Goal: Task Accomplishment & Management: Complete application form

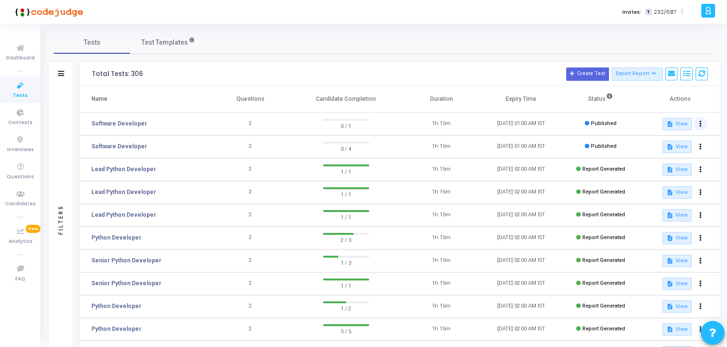
click at [702, 120] on button at bounding box center [700, 124] width 13 height 13
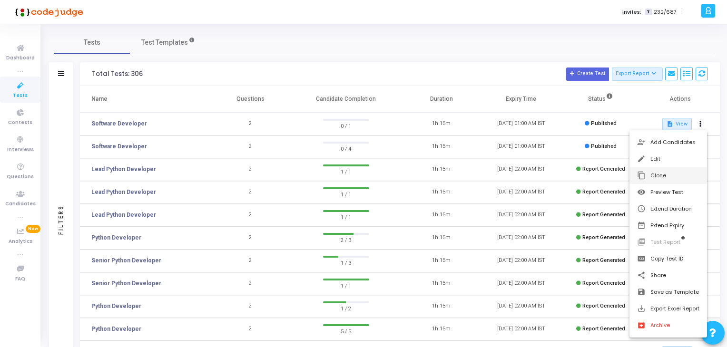
click at [676, 172] on button "content_copy Clone" at bounding box center [668, 175] width 78 height 17
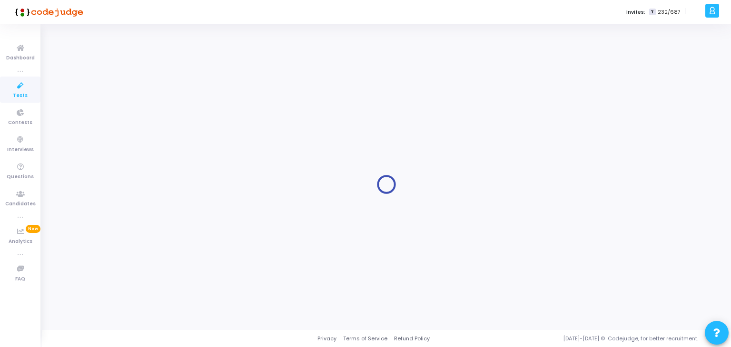
type input "Software Developer"
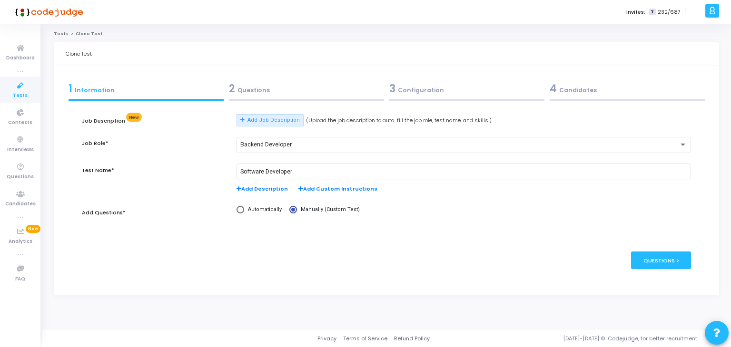
click at [276, 96] on div "2 Questions" at bounding box center [306, 89] width 155 height 16
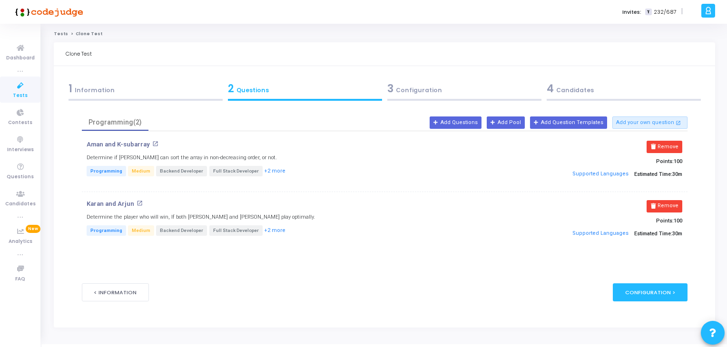
click at [442, 82] on div "3 Configuration" at bounding box center [464, 89] width 154 height 16
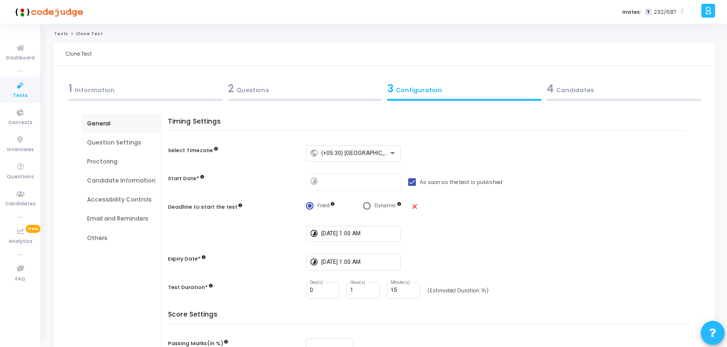
click at [567, 92] on div "4 Candidates" at bounding box center [624, 89] width 154 height 16
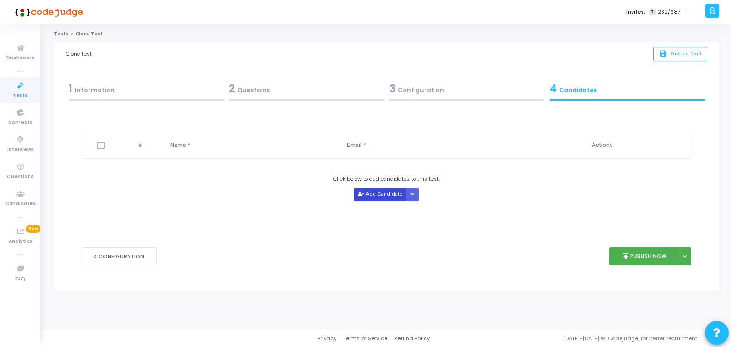
click at [353, 196] on div "Click below to add candidates to this test. Add Candidate Upload Candidate List" at bounding box center [386, 188] width 609 height 26
click at [371, 197] on button "Add Candidate" at bounding box center [380, 194] width 52 height 13
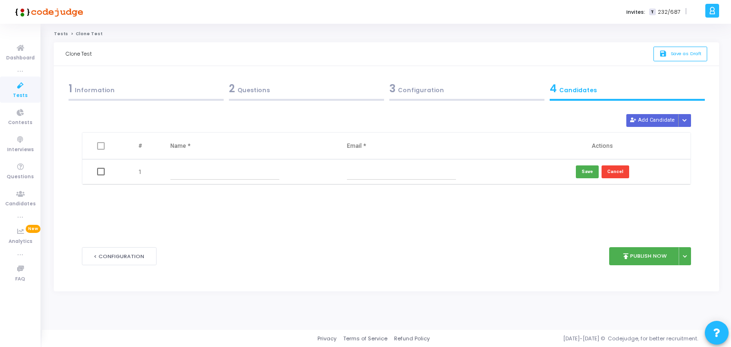
click at [180, 175] on input "text" at bounding box center [224, 172] width 109 height 16
click at [247, 172] on input "[PERSON_NAME]" at bounding box center [224, 172] width 109 height 16
paste input "[GEOGRAPHIC_DATA]"
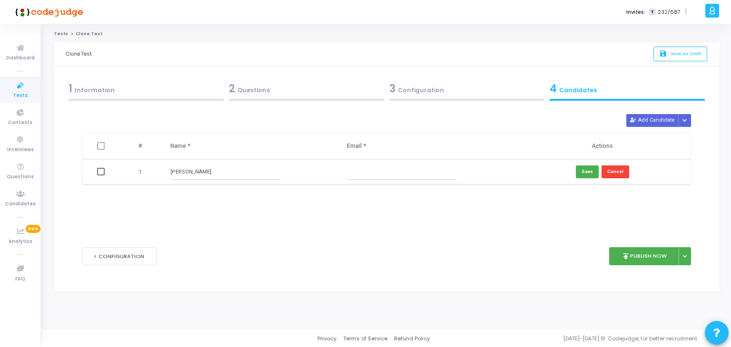
type input "[PERSON_NAME]"
click at [372, 164] on input "text" at bounding box center [401, 172] width 109 height 16
paste input "[EMAIL_ADDRESS][DOMAIN_NAME]"
type input "[EMAIL_ADDRESS][DOMAIN_NAME]"
click at [588, 162] on td "Save Cancel" at bounding box center [602, 171] width 177 height 25
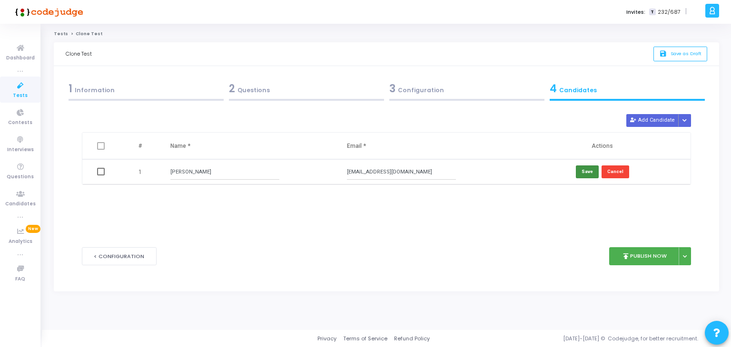
click at [588, 170] on button "Save" at bounding box center [587, 172] width 23 height 13
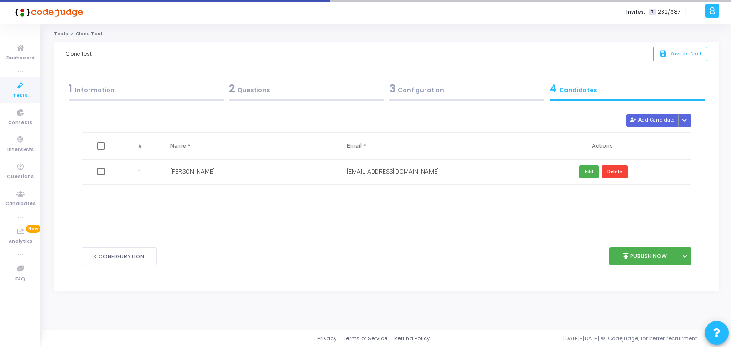
click at [458, 86] on div "3 Configuration" at bounding box center [466, 89] width 155 height 16
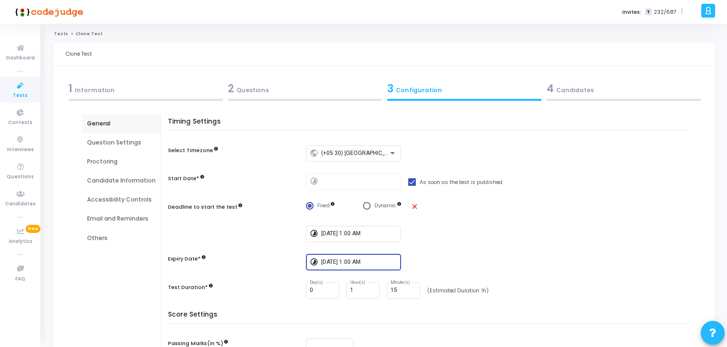
click at [359, 259] on input "[DATE] 1:00 AM" at bounding box center [359, 262] width 76 height 7
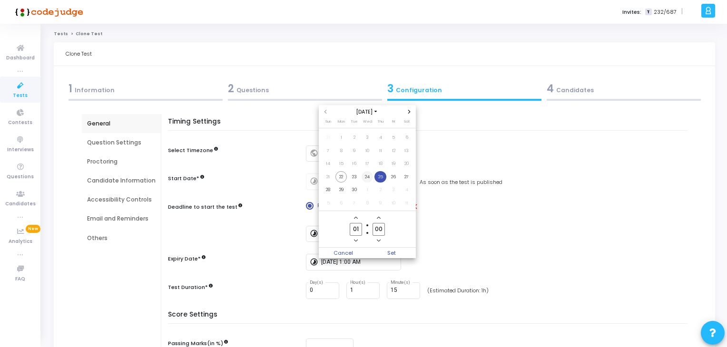
click at [368, 176] on span "24" at bounding box center [368, 177] width 12 height 12
click at [357, 231] on input "01" at bounding box center [356, 229] width 12 height 13
type input "02"
click at [391, 252] on span "Set" at bounding box center [391, 253] width 49 height 10
type input "[DATE] 2:00 AM"
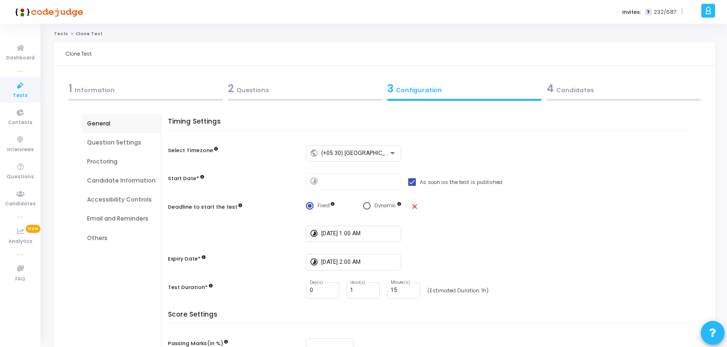
click at [607, 91] on div "4 Candidates" at bounding box center [624, 89] width 154 height 16
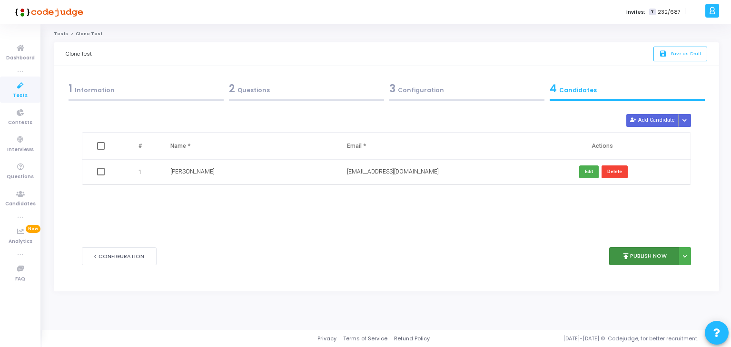
click at [645, 259] on button "publish Publish Now" at bounding box center [644, 256] width 70 height 19
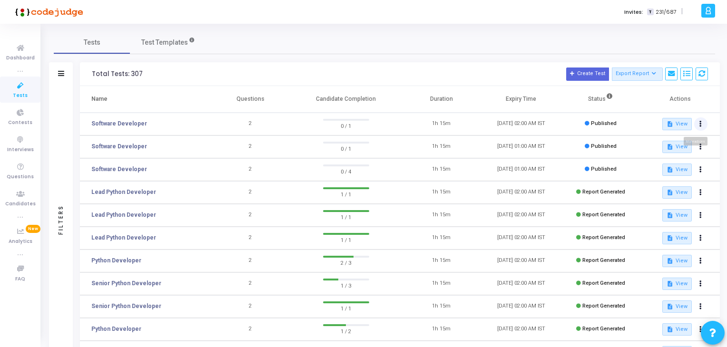
click at [700, 123] on icon at bounding box center [700, 124] width 2 height 5
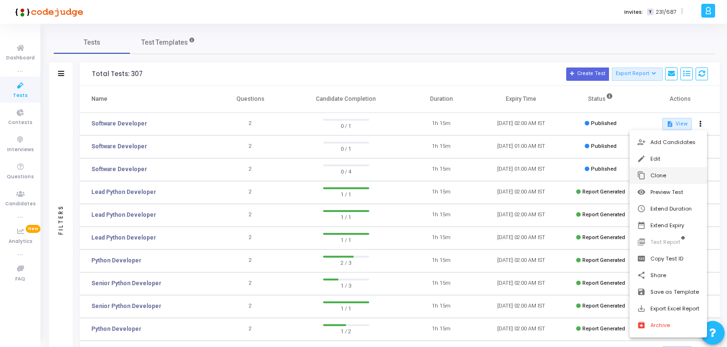
click at [679, 174] on button "content_copy Clone" at bounding box center [668, 175] width 78 height 17
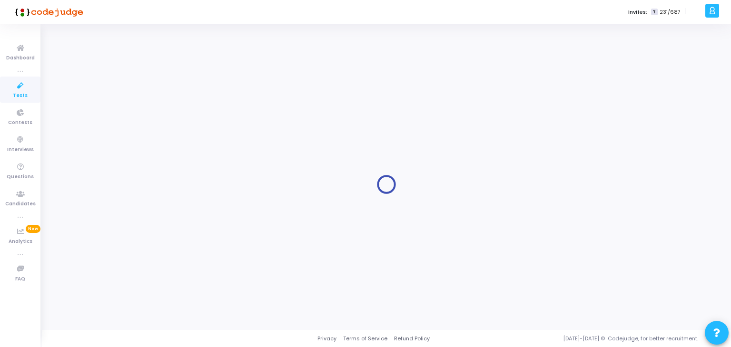
type input "Software Developer"
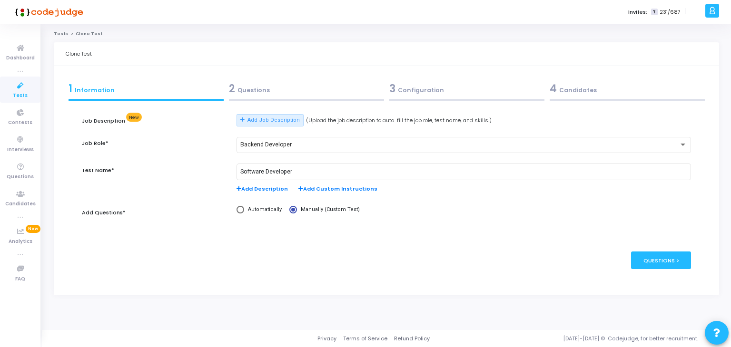
click at [441, 93] on div "3 Configuration" at bounding box center [466, 89] width 155 height 16
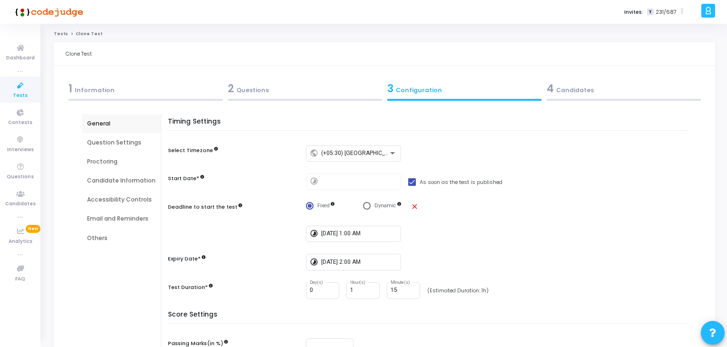
click at [610, 89] on div "4 Candidates" at bounding box center [624, 89] width 154 height 16
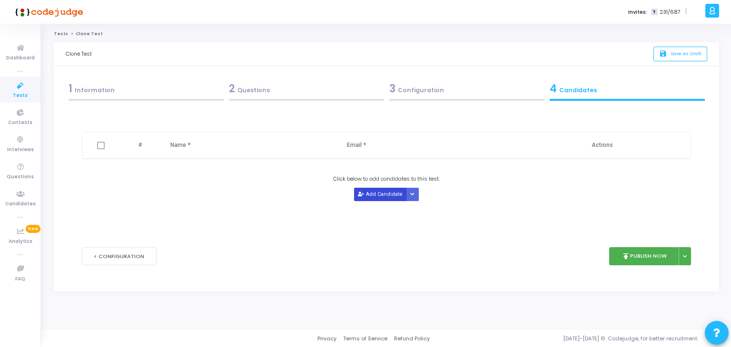
click at [378, 195] on button "Add Candidate" at bounding box center [380, 194] width 52 height 13
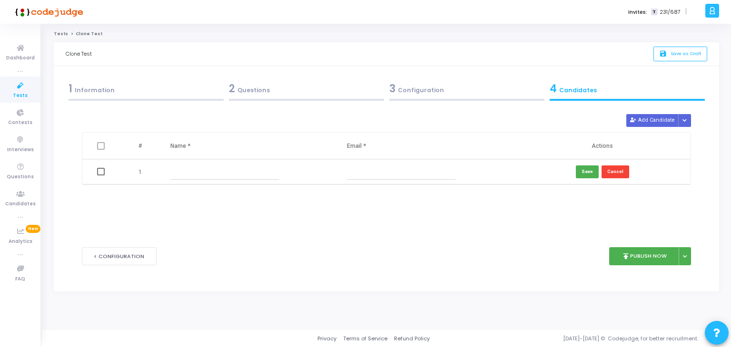
click at [302, 166] on div at bounding box center [248, 172] width 156 height 16
click at [242, 183] on td at bounding box center [249, 171] width 177 height 25
click at [228, 169] on input "text" at bounding box center [224, 172] width 109 height 16
paste input "[PERSON_NAME]"
type input "[PERSON_NAME]"
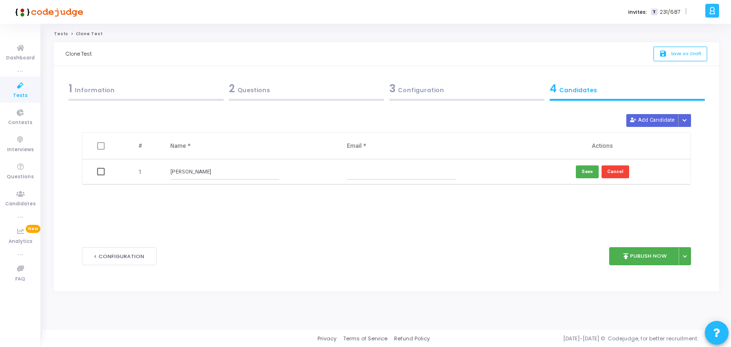
click at [390, 174] on input "text" at bounding box center [401, 172] width 109 height 16
paste input "[EMAIL_ADDRESS][DOMAIN_NAME]"
type input "[EMAIL_ADDRESS][DOMAIN_NAME]"
click at [584, 172] on button "Save" at bounding box center [587, 172] width 23 height 13
click at [645, 124] on button "Add Candidate" at bounding box center [652, 120] width 52 height 13
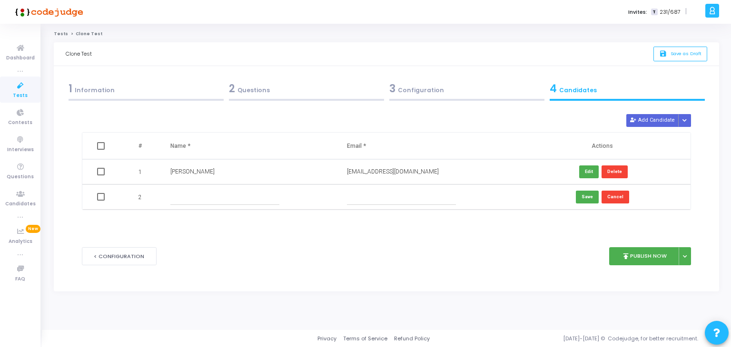
click at [238, 201] on input "text" at bounding box center [224, 197] width 109 height 16
paste input "[PERSON_NAME]"
type input "[PERSON_NAME]"
click at [386, 211] on div "Delete Add Candidate Upload Candidate List # Name * Email * Actions 1 [PERSON_N…" at bounding box center [386, 173] width 609 height 119
click at [382, 196] on input "text" at bounding box center [401, 197] width 109 height 16
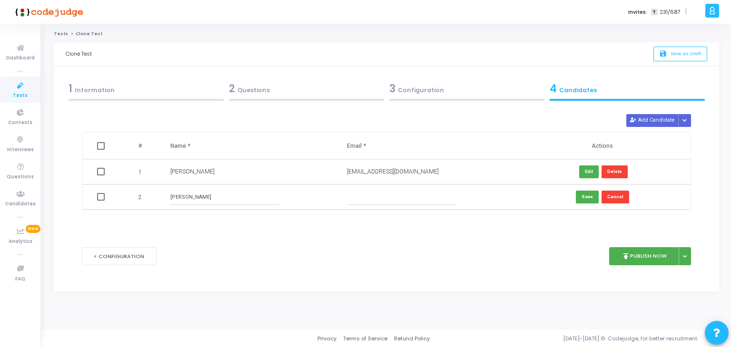
paste input "[EMAIL_ADDRESS][DOMAIN_NAME]"
type input "[EMAIL_ADDRESS][DOMAIN_NAME]"
click at [582, 199] on button "Save" at bounding box center [587, 197] width 23 height 13
click at [639, 257] on button "publish Publish Now" at bounding box center [644, 256] width 70 height 19
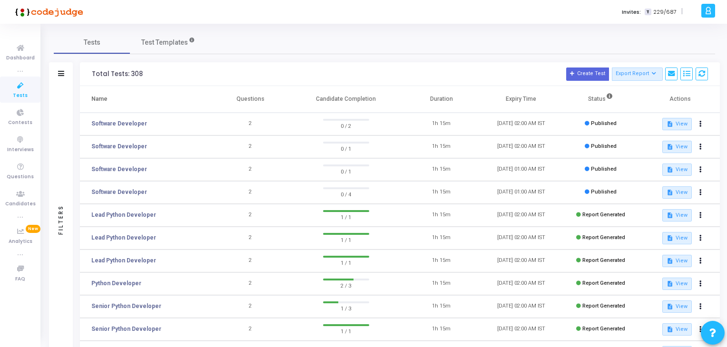
click at [112, 198] on td "Software Developer" at bounding box center [145, 192] width 131 height 23
click at [101, 191] on link "Software Developer" at bounding box center [119, 192] width 56 height 9
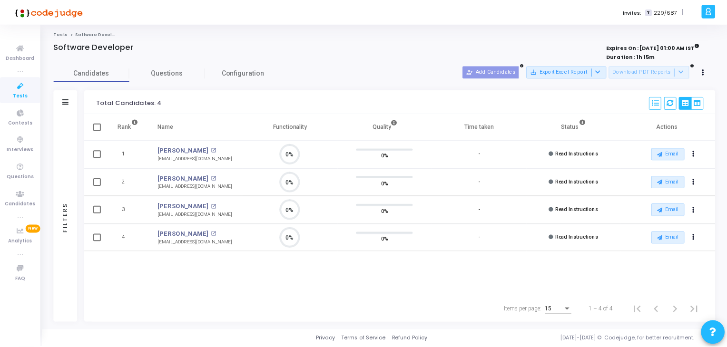
scroll to position [20, 24]
click at [12, 47] on icon at bounding box center [20, 48] width 20 height 12
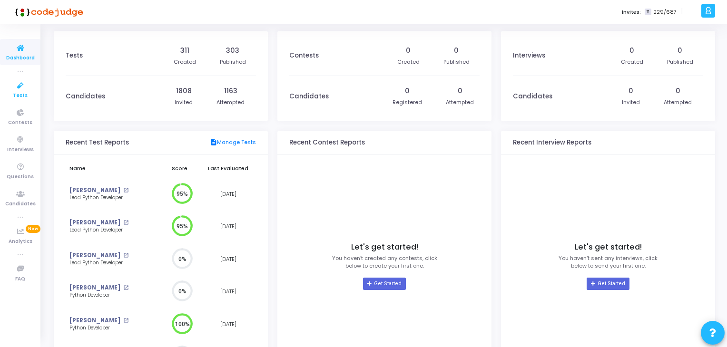
click at [21, 83] on icon at bounding box center [20, 86] width 20 height 12
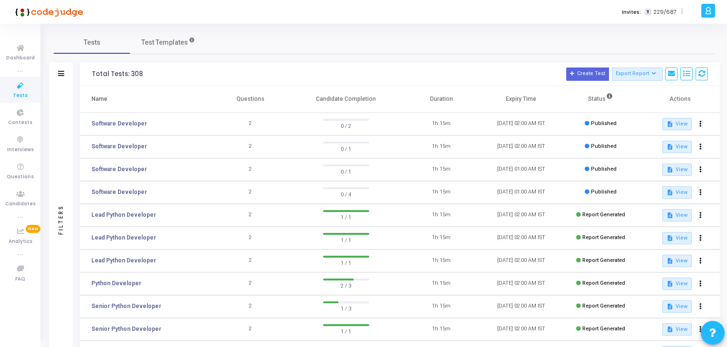
click at [85, 148] on td "Software Developer" at bounding box center [145, 147] width 131 height 23
click at [97, 146] on link "Software Developer" at bounding box center [119, 146] width 56 height 9
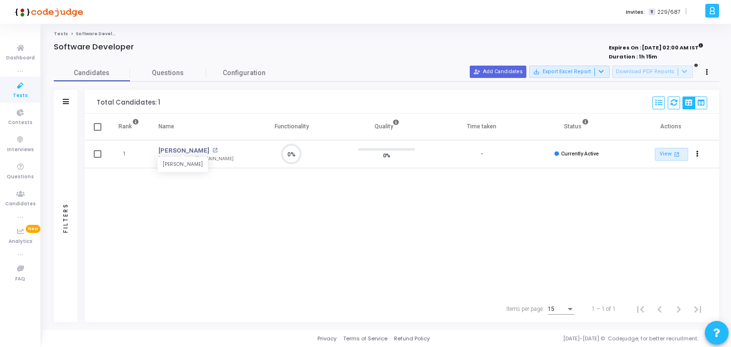
scroll to position [20, 24]
click at [185, 150] on link "[PERSON_NAME]" at bounding box center [183, 151] width 51 height 10
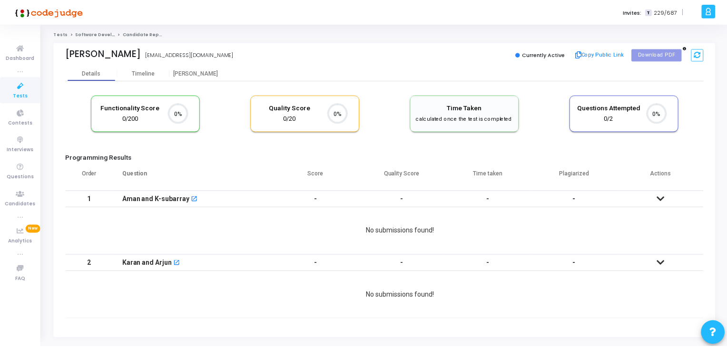
scroll to position [4, 4]
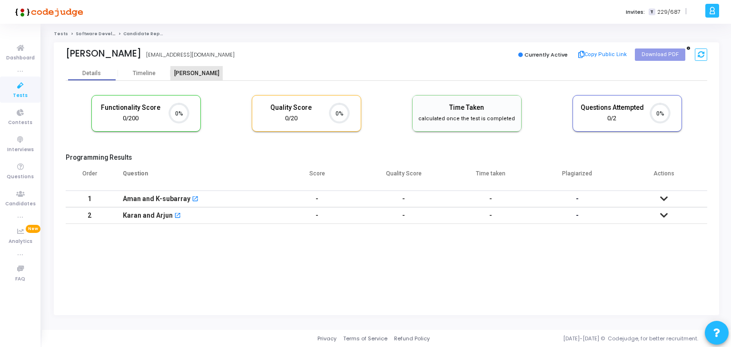
click at [208, 70] on div "[PERSON_NAME]" at bounding box center [196, 73] width 52 height 7
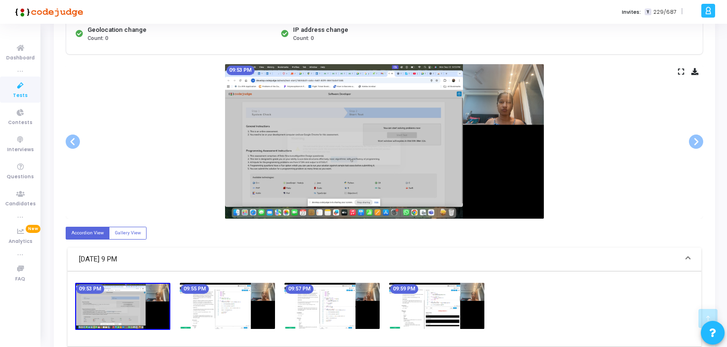
scroll to position [304, 0]
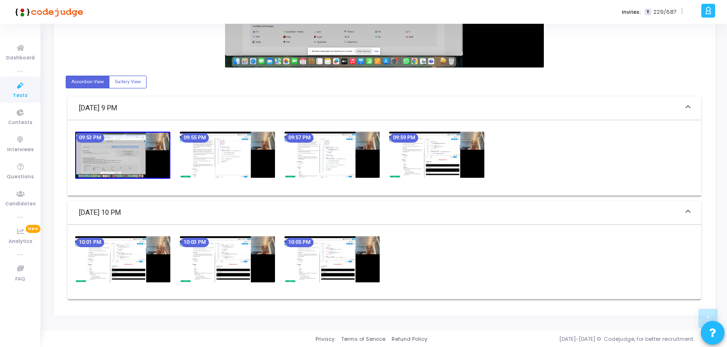
click at [373, 145] on img at bounding box center [331, 155] width 95 height 46
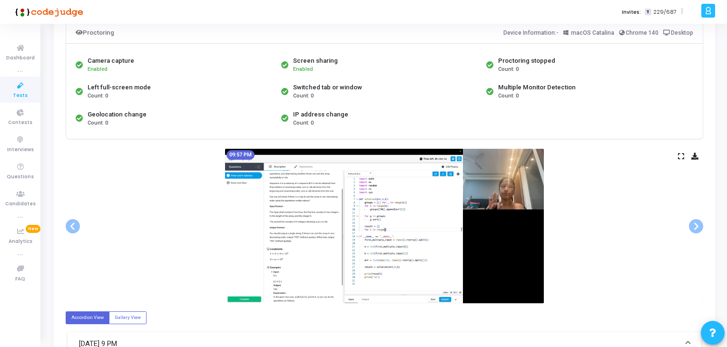
scroll to position [67, 0]
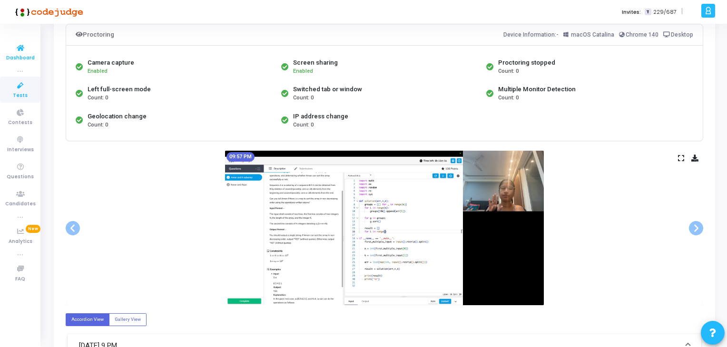
click at [25, 52] on icon at bounding box center [20, 48] width 20 height 12
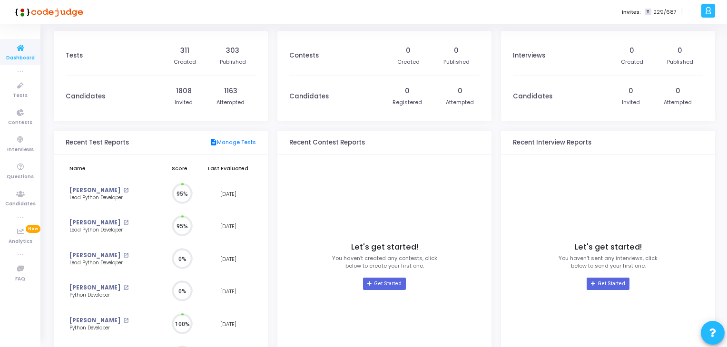
scroll to position [21, 10]
click at [19, 105] on link "Contests" at bounding box center [20, 117] width 40 height 26
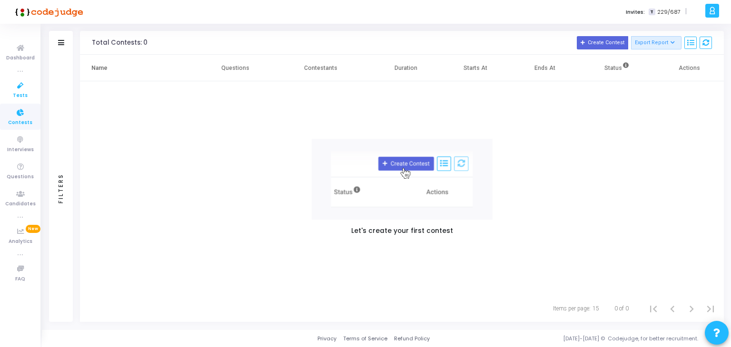
click at [19, 96] on span "Tests" at bounding box center [20, 96] width 15 height 8
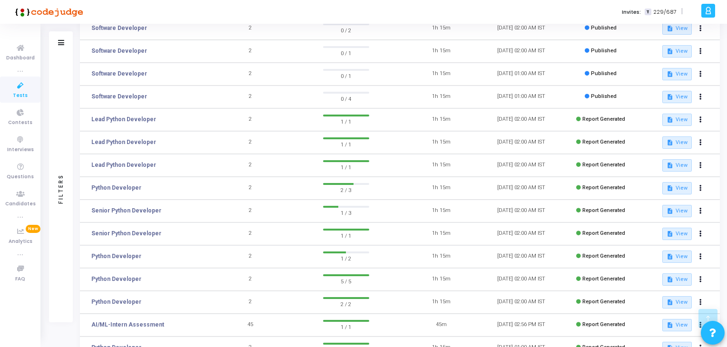
scroll to position [159, 0]
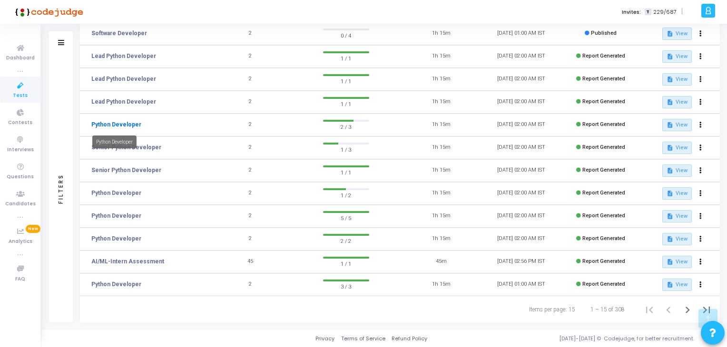
click at [127, 127] on link "Python Developer" at bounding box center [116, 124] width 50 height 9
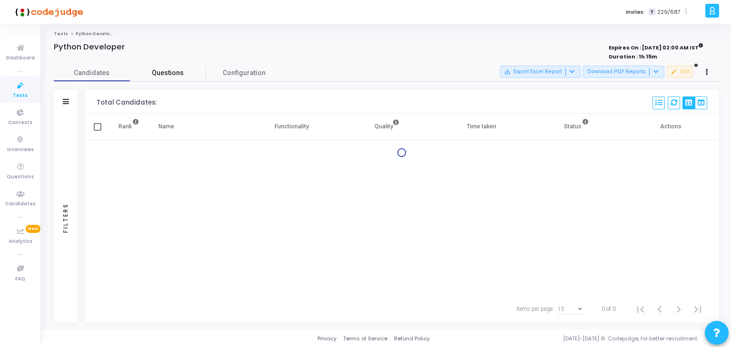
click at [187, 73] on span "Questions" at bounding box center [168, 73] width 76 height 10
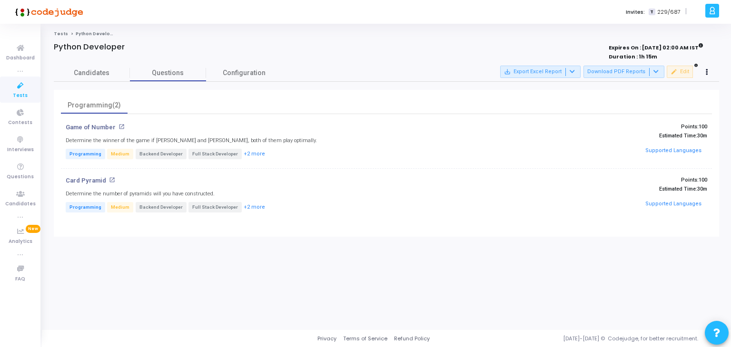
click at [29, 92] on link "Tests" at bounding box center [20, 90] width 40 height 26
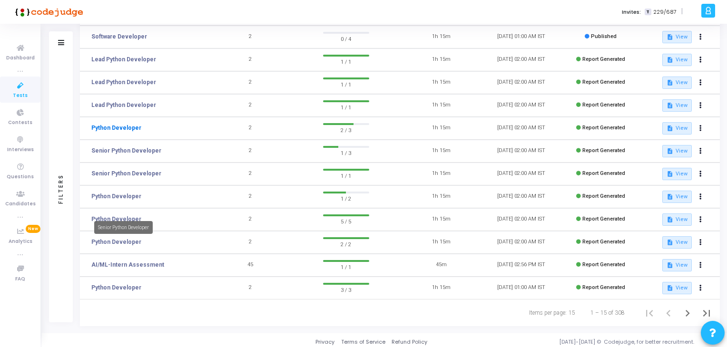
scroll to position [159, 0]
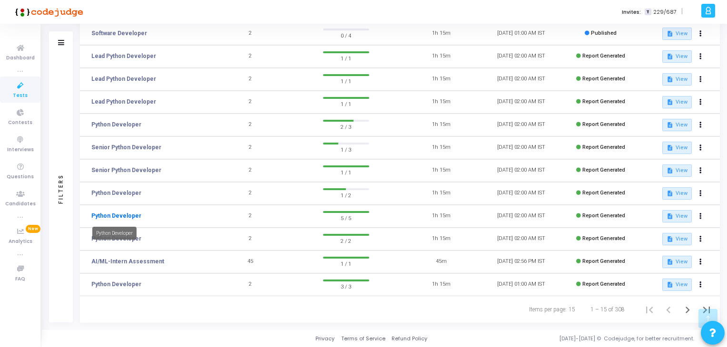
click at [122, 213] on link "Python Developer" at bounding box center [116, 216] width 50 height 9
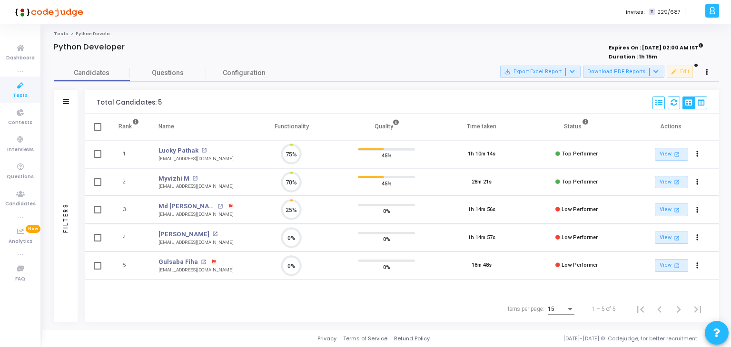
scroll to position [20, 24]
click at [204, 74] on span "Questions" at bounding box center [168, 73] width 76 height 10
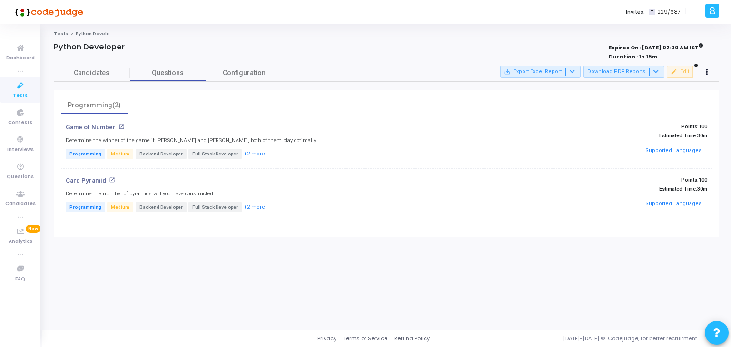
click at [30, 88] on icon at bounding box center [20, 86] width 20 height 12
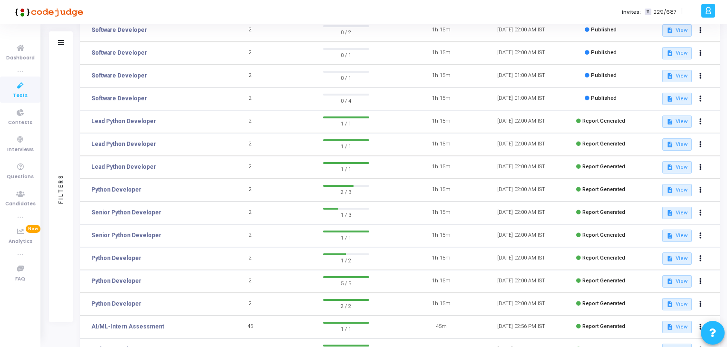
scroll to position [95, 0]
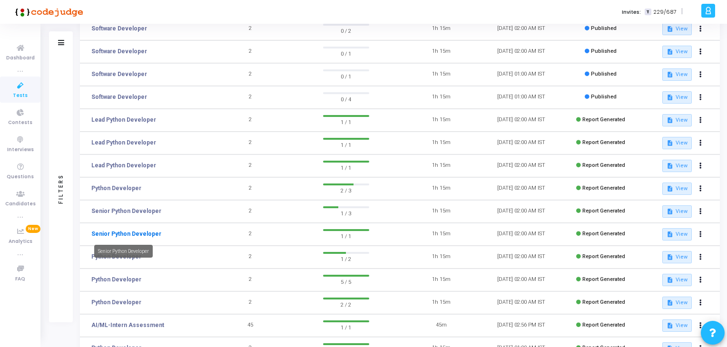
click at [152, 230] on link "Senior Python Developer" at bounding box center [126, 234] width 70 height 9
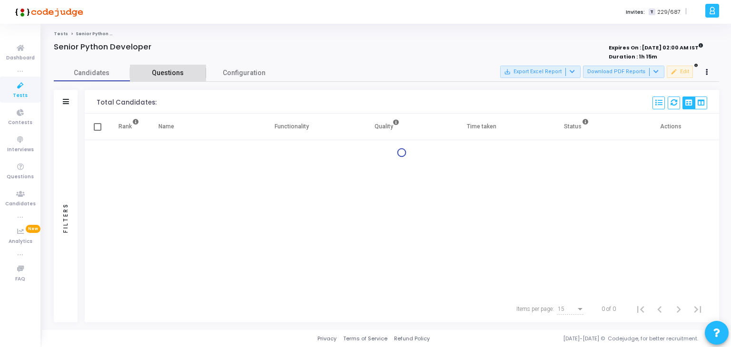
click at [166, 76] on span "Questions" at bounding box center [168, 73] width 76 height 10
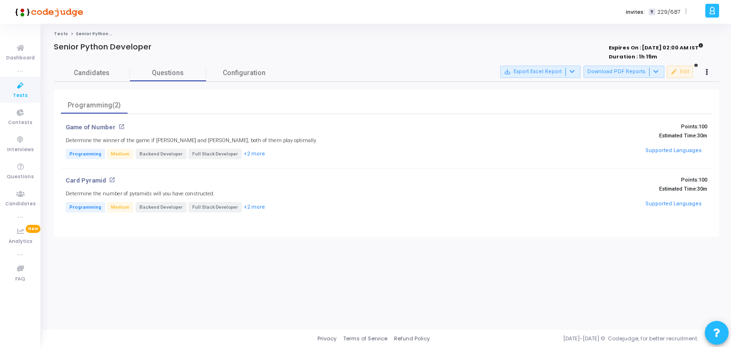
click at [30, 90] on link "Tests" at bounding box center [20, 90] width 40 height 26
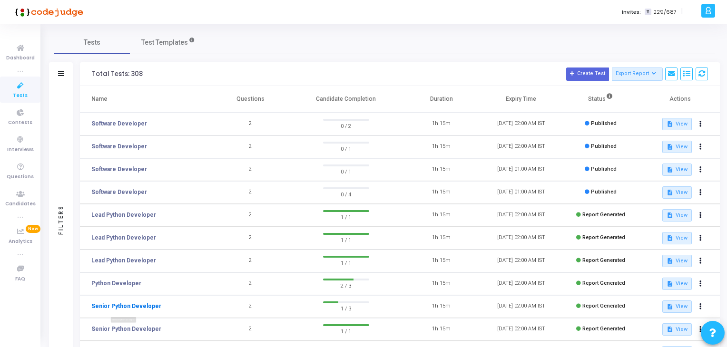
click at [148, 303] on link "Senior Python Developer" at bounding box center [126, 306] width 70 height 9
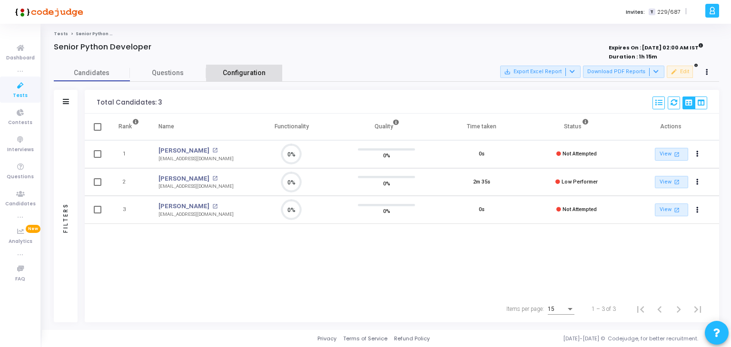
click at [228, 74] on span "Configuration" at bounding box center [244, 73] width 43 height 10
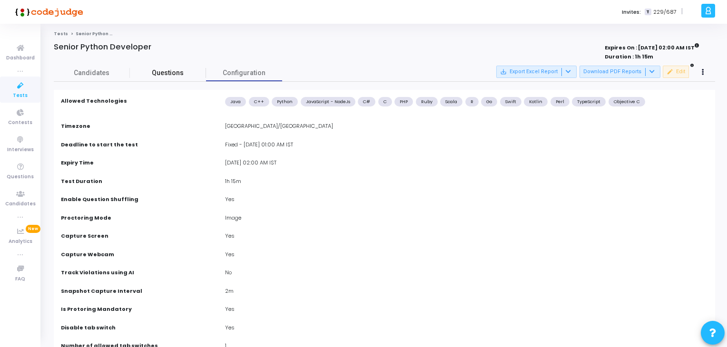
click at [202, 76] on span "Questions" at bounding box center [168, 73] width 76 height 10
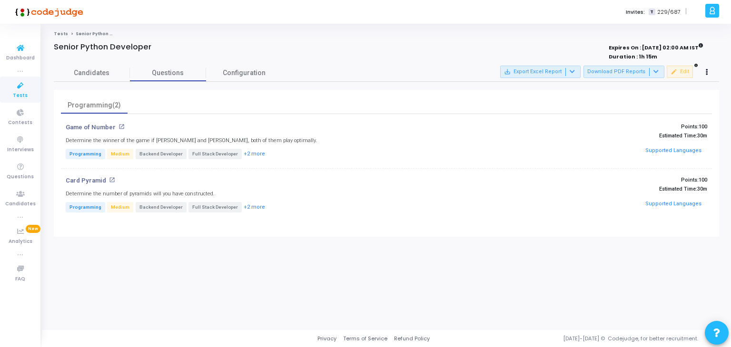
click at [15, 89] on icon at bounding box center [20, 86] width 20 height 12
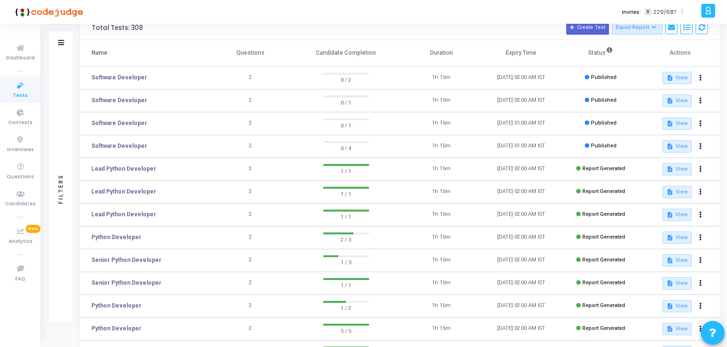
scroll to position [48, 0]
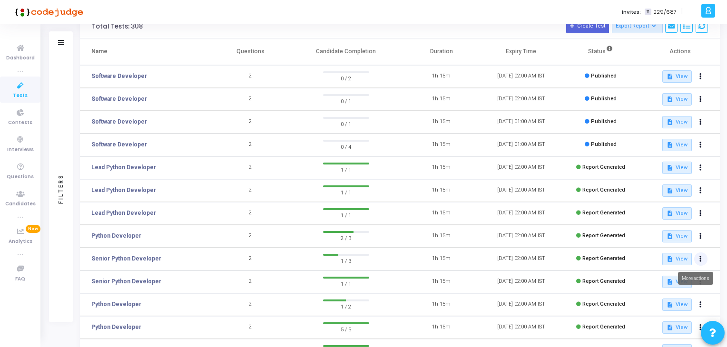
click at [700, 260] on icon at bounding box center [700, 259] width 2 height 5
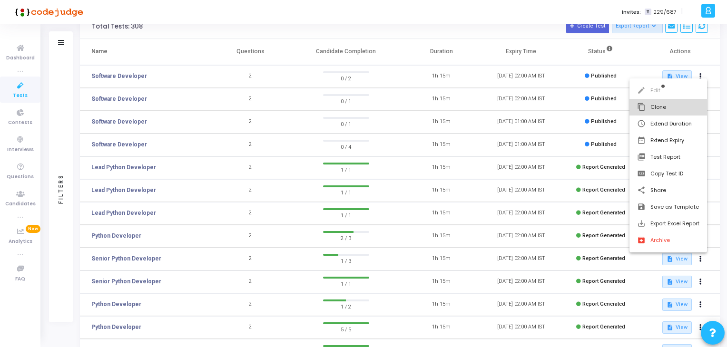
click at [649, 103] on button "content_copy Clone" at bounding box center [668, 107] width 78 height 17
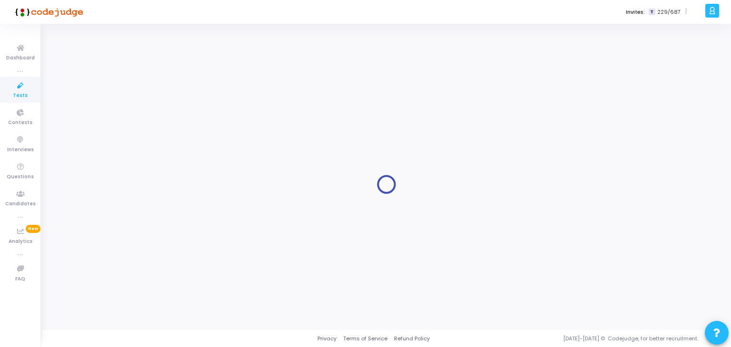
type input "Senior Python Developer"
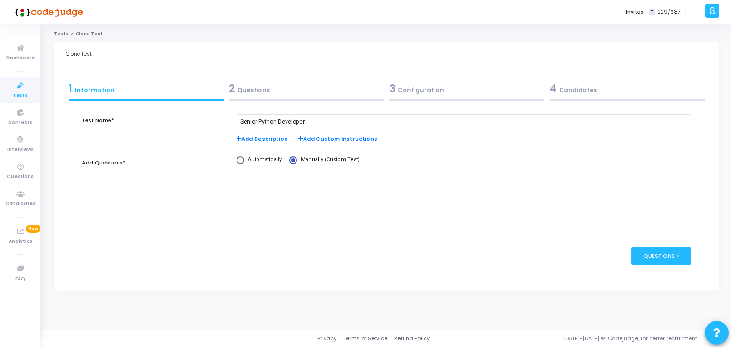
click at [277, 88] on div "2 Questions" at bounding box center [306, 89] width 155 height 16
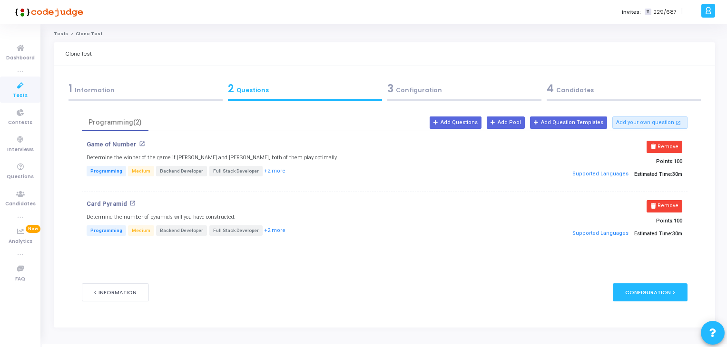
click at [417, 88] on div "3 Configuration" at bounding box center [464, 89] width 154 height 16
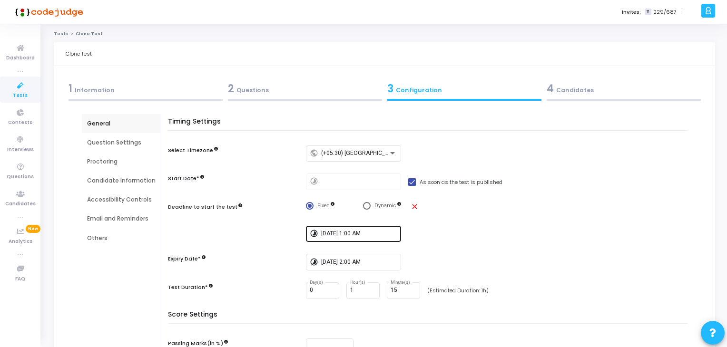
click at [362, 227] on div "[DATE] 1:00 AM" at bounding box center [359, 234] width 76 height 18
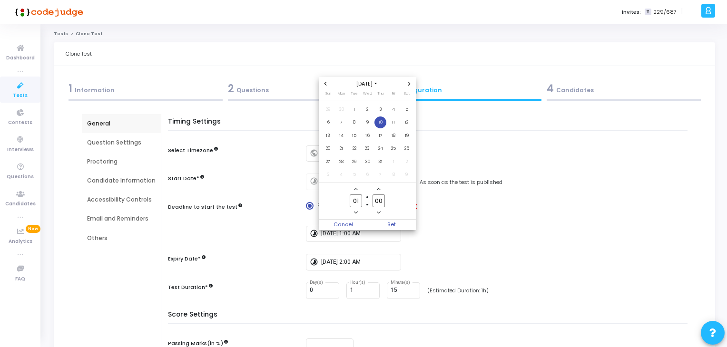
click at [409, 87] on span "Next month" at bounding box center [409, 83] width 8 height 8
click at [363, 151] on span "24" at bounding box center [368, 149] width 12 height 12
click at [388, 226] on span "Set" at bounding box center [391, 225] width 49 height 10
type input "[DATE] 1:00 AM"
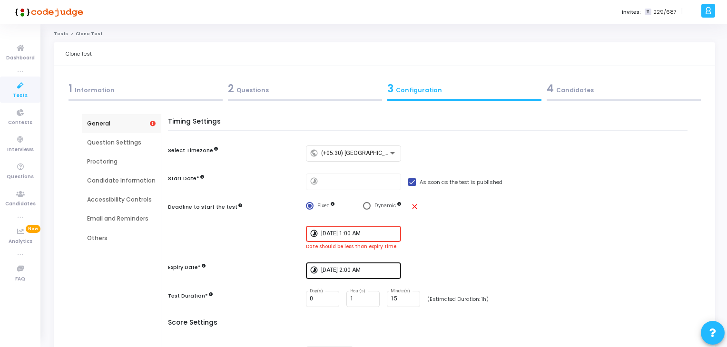
click at [377, 265] on div "[DATE] 2:00 AM" at bounding box center [359, 270] width 76 height 18
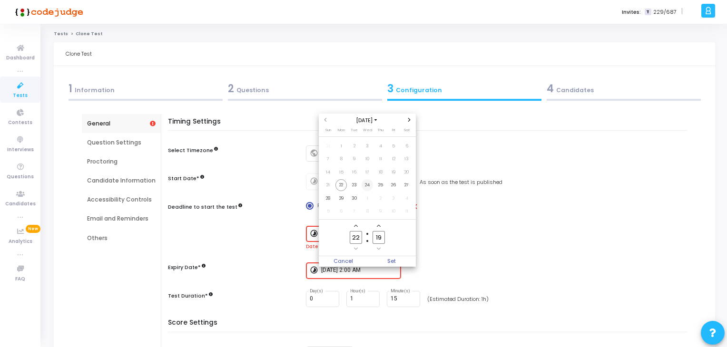
click at [364, 185] on span "24" at bounding box center [368, 185] width 12 height 12
click at [359, 239] on input "22" at bounding box center [356, 237] width 12 height 13
type input "02"
click at [378, 241] on input "19" at bounding box center [379, 237] width 12 height 13
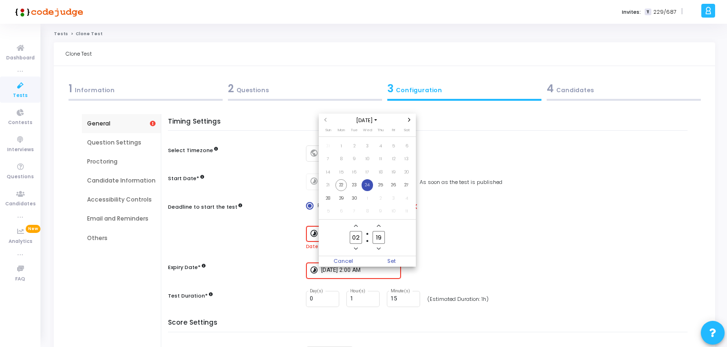
click at [378, 241] on input "19" at bounding box center [379, 237] width 12 height 13
type input "00"
click at [397, 265] on span "Set" at bounding box center [391, 261] width 49 height 10
type input "[DATE] 2:00 AM"
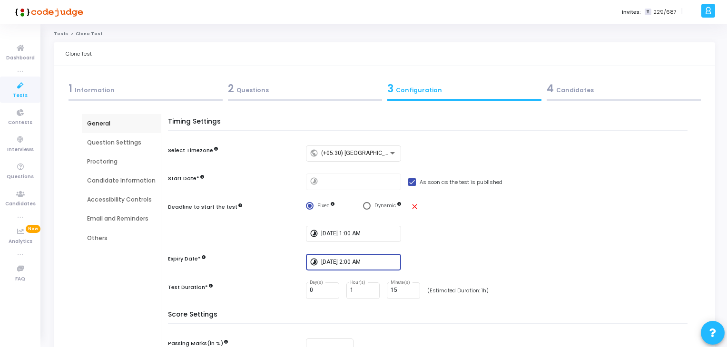
click at [429, 255] on div "timelapse [DATE] 2:00 AM" at bounding box center [499, 262] width 386 height 17
click at [603, 84] on div "4 Candidates" at bounding box center [624, 89] width 154 height 16
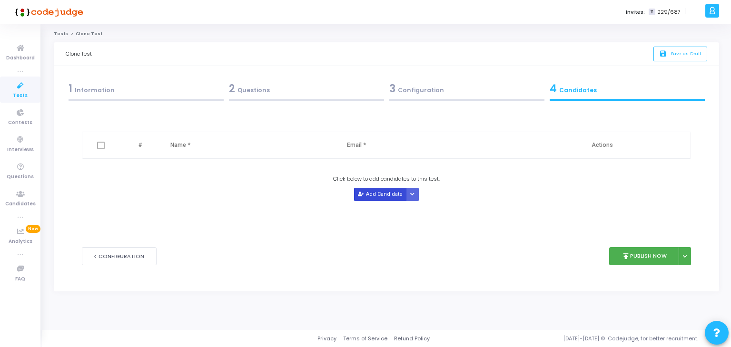
click at [381, 191] on button "Add Candidate" at bounding box center [380, 194] width 52 height 13
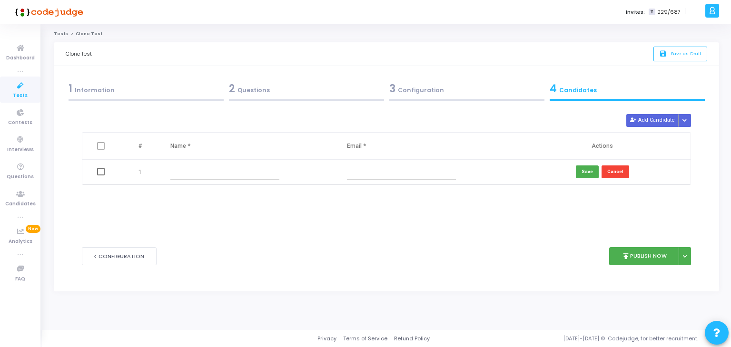
click at [270, 179] on input "text" at bounding box center [224, 172] width 109 height 16
click at [378, 177] on input "text" at bounding box center [401, 172] width 109 height 16
paste input "[EMAIL_ADDRESS][DOMAIN_NAME]"
type input "[EMAIL_ADDRESS][DOMAIN_NAME]"
click at [234, 174] on input "text" at bounding box center [224, 172] width 109 height 16
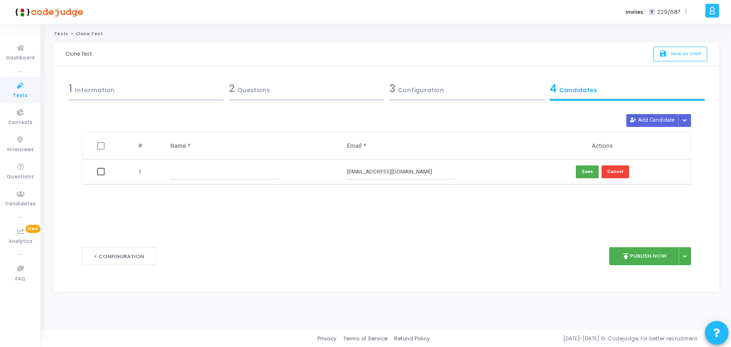
paste input "[PERSON_NAME]"
type input "[PERSON_NAME]"
click at [585, 171] on button "Save" at bounding box center [587, 172] width 23 height 13
click at [647, 119] on button "Add Candidate" at bounding box center [652, 120] width 52 height 13
click at [204, 197] on input "text" at bounding box center [224, 197] width 109 height 16
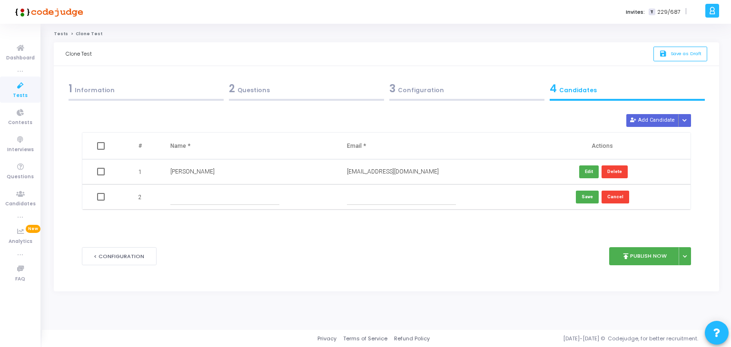
paste input "[PERSON_NAME] L"
type input "[PERSON_NAME] L"
click at [353, 200] on input "text" at bounding box center [401, 197] width 109 height 16
paste input "[EMAIL_ADDRESS][DOMAIN_NAME]"
type input "[EMAIL_ADDRESS][DOMAIN_NAME]"
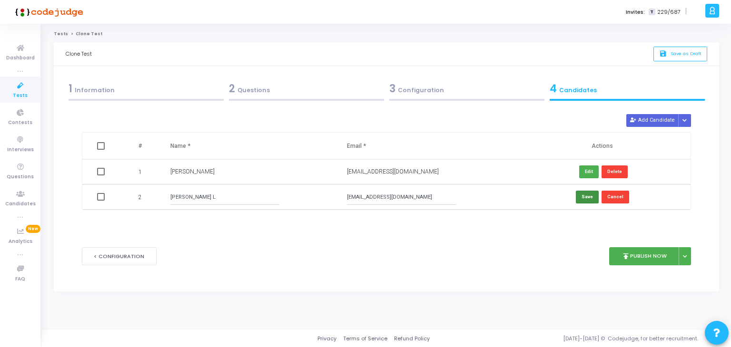
click at [587, 192] on button "Save" at bounding box center [587, 197] width 23 height 13
click at [654, 119] on button "Add Candidate" at bounding box center [652, 120] width 52 height 13
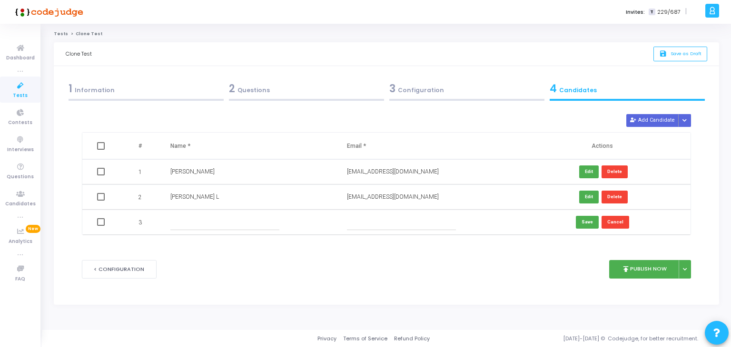
click at [226, 223] on input "text" at bounding box center [224, 223] width 109 height 16
paste input "[PERSON_NAME]"
type input "[PERSON_NAME]"
drag, startPoint x: 371, startPoint y: 216, endPoint x: 337, endPoint y: 154, distance: 70.1
click at [371, 215] on input "text" at bounding box center [401, 223] width 109 height 16
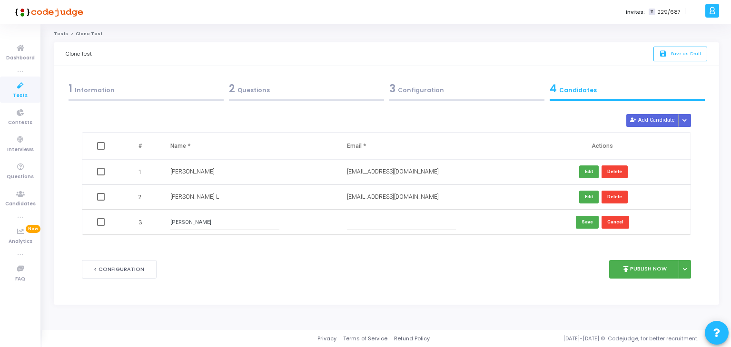
paste input "[EMAIL_ADDRESS][DOMAIN_NAME]"
type input "[EMAIL_ADDRESS][DOMAIN_NAME]"
click at [584, 225] on button "Save" at bounding box center [587, 222] width 23 height 13
click at [664, 121] on button "Add Candidate" at bounding box center [652, 120] width 52 height 13
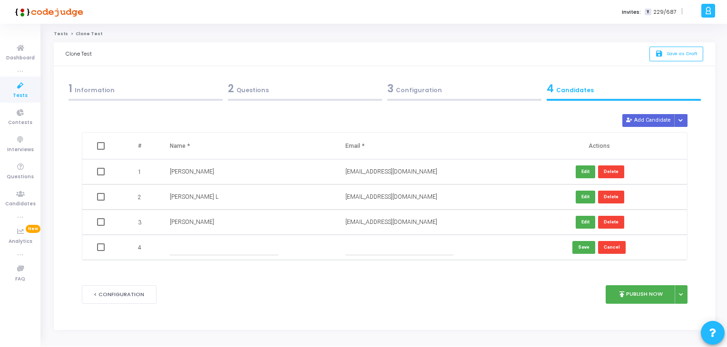
click at [246, 247] on input "text" at bounding box center [224, 248] width 108 height 16
click at [618, 250] on button "Cancel" at bounding box center [612, 247] width 28 height 13
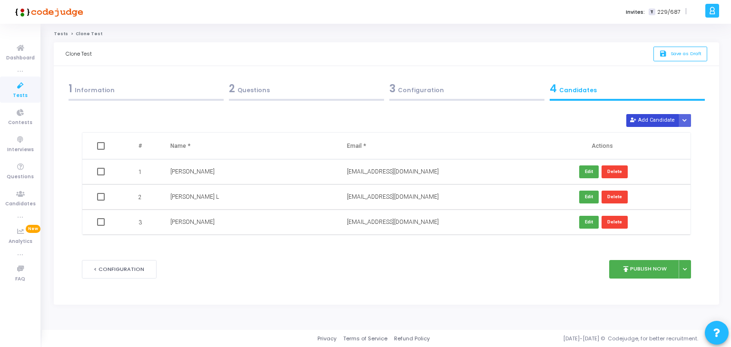
click at [666, 118] on button "Add Candidate" at bounding box center [652, 120] width 52 height 13
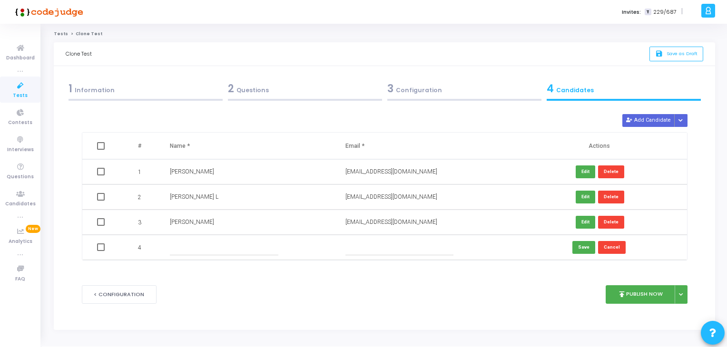
click at [400, 257] on td at bounding box center [424, 247] width 176 height 25
click at [409, 248] on input "text" at bounding box center [399, 248] width 108 height 16
paste input "[EMAIL_ADDRESS][DOMAIN_NAME]"
type input "[EMAIL_ADDRESS][DOMAIN_NAME]"
click at [226, 249] on input "text" at bounding box center [224, 248] width 108 height 16
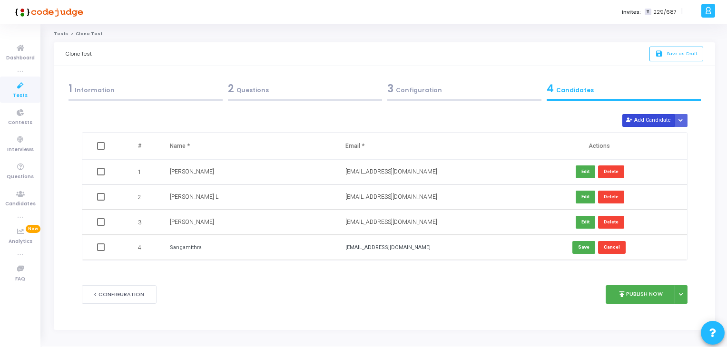
type input "Sangamithra"
click at [634, 123] on button "Add Candidate" at bounding box center [648, 120] width 52 height 13
click at [586, 246] on button "Save" at bounding box center [583, 247] width 23 height 13
click at [640, 124] on button "Add Candidate" at bounding box center [648, 120] width 52 height 13
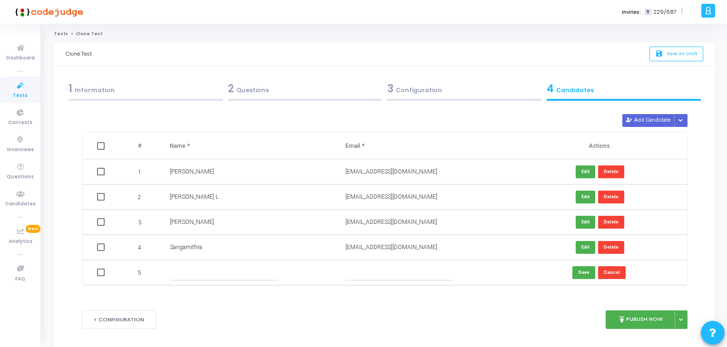
click at [249, 266] on input "text" at bounding box center [224, 273] width 108 height 16
click at [408, 273] on input "text" at bounding box center [399, 273] width 108 height 16
paste input "[EMAIL_ADDRESS][DOMAIN_NAME]"
type input "[EMAIL_ADDRESS][DOMAIN_NAME]"
drag, startPoint x: 270, startPoint y: 288, endPoint x: 269, endPoint y: 280, distance: 7.7
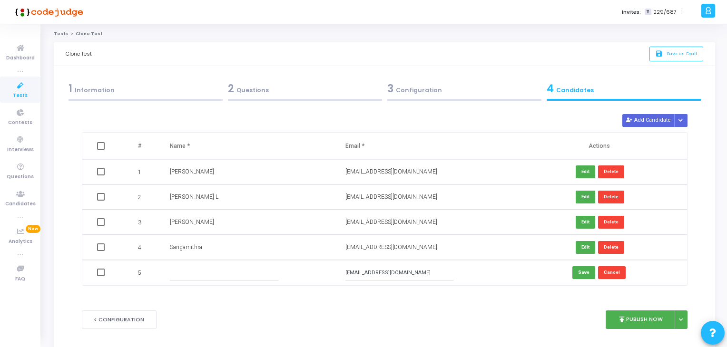
click at [270, 285] on div "Delete Add Candidate Upload Candidate List # Name * Email * Actions 1 [PERSON_N…" at bounding box center [385, 205] width 606 height 182
click at [258, 274] on input "text" at bounding box center [224, 273] width 108 height 16
type input "Gangurdesunny"
click at [586, 271] on button "Save" at bounding box center [583, 272] width 23 height 13
click at [647, 115] on button "Add Candidate" at bounding box center [648, 120] width 52 height 13
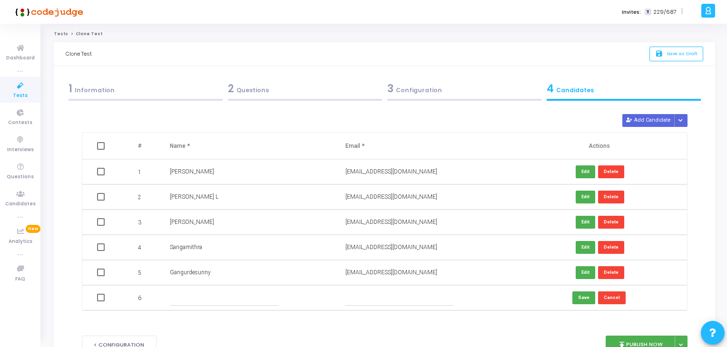
click at [401, 293] on input "text" at bounding box center [399, 298] width 108 height 16
paste input "[EMAIL_ADDRESS][DOMAIN_NAME]"
type input "[EMAIL_ADDRESS][DOMAIN_NAME]"
click at [265, 295] on input "text" at bounding box center [224, 298] width 108 height 16
type input "Aisswarya"
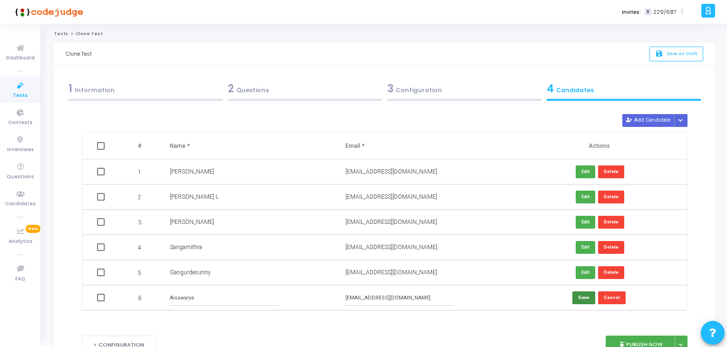
click at [582, 299] on button "Save" at bounding box center [583, 298] width 23 height 13
click at [449, 85] on div "3 Configuration" at bounding box center [464, 89] width 154 height 16
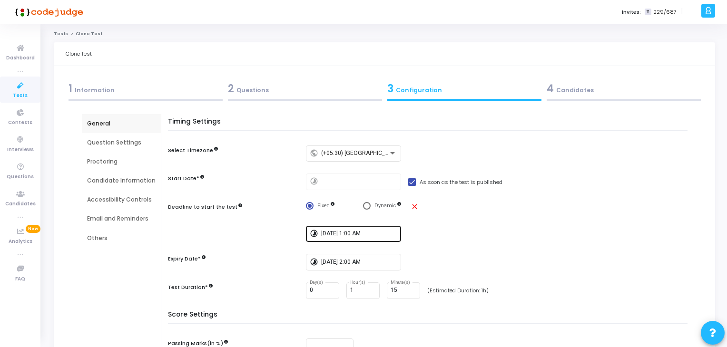
click at [371, 236] on div "[DATE] 1:00 AM" at bounding box center [359, 234] width 76 height 18
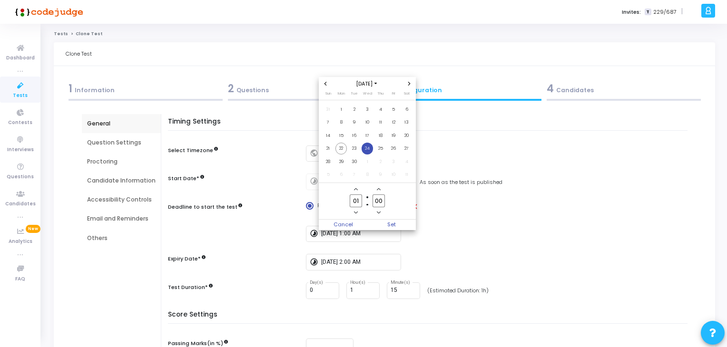
click at [434, 257] on div at bounding box center [363, 173] width 727 height 347
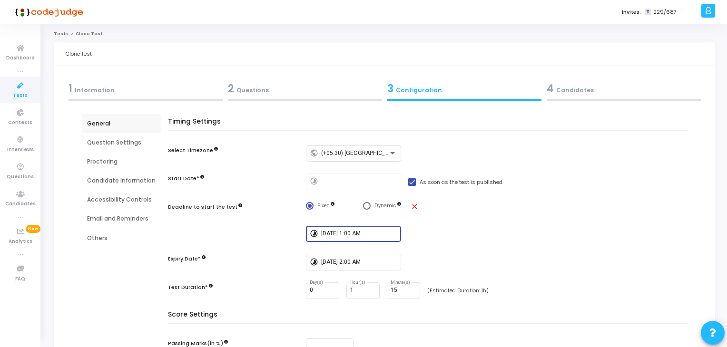
click at [253, 93] on div "2 Questions" at bounding box center [305, 89] width 154 height 16
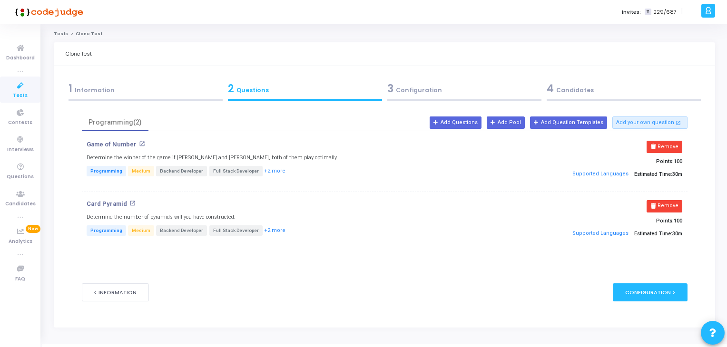
click at [475, 86] on div "3 Configuration" at bounding box center [464, 89] width 154 height 16
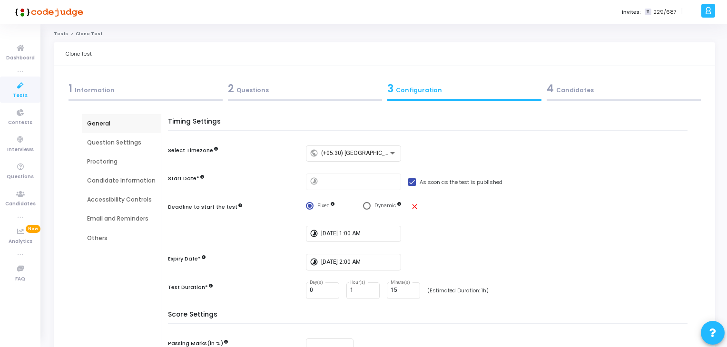
click at [107, 149] on div "Question Settings" at bounding box center [121, 142] width 79 height 19
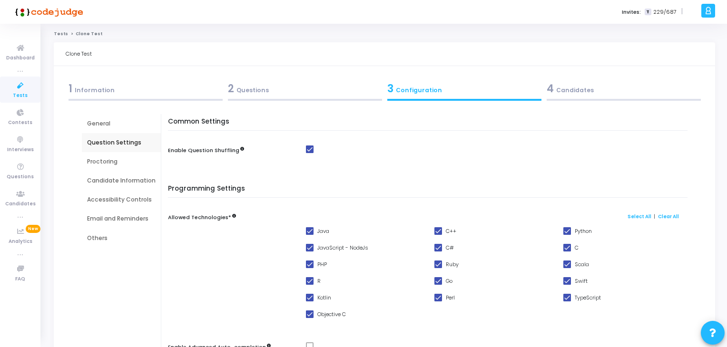
click at [113, 158] on div "Proctoring" at bounding box center [121, 161] width 69 height 9
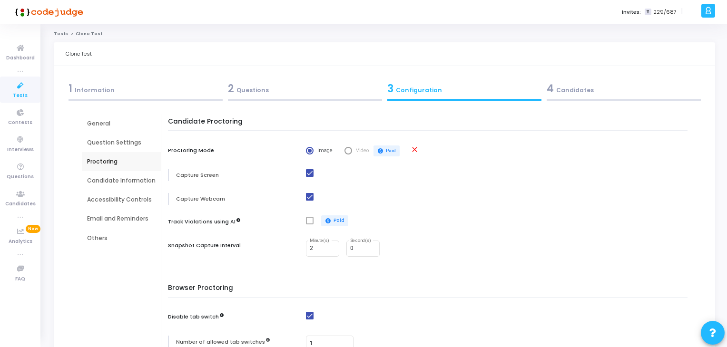
click at [127, 141] on div "Question Settings" at bounding box center [121, 142] width 69 height 9
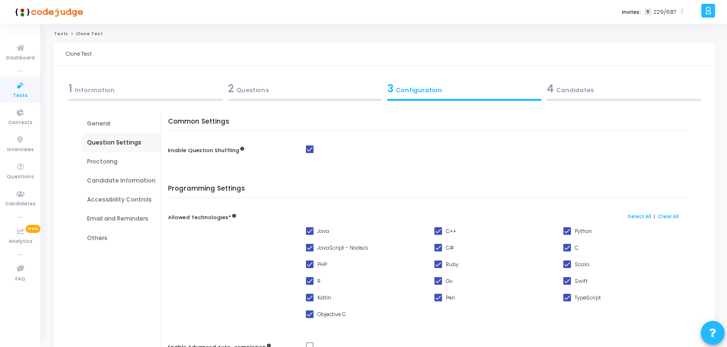
click at [312, 229] on label "Java" at bounding box center [317, 231] width 23 height 11
click at [310, 235] on input "Java" at bounding box center [309, 235] width 0 height 0
checkbox input "false"
click at [311, 246] on label "JavaScript - NodeJs" at bounding box center [337, 247] width 62 height 11
click at [310, 252] on input "JavaScript - NodeJs" at bounding box center [309, 252] width 0 height 0
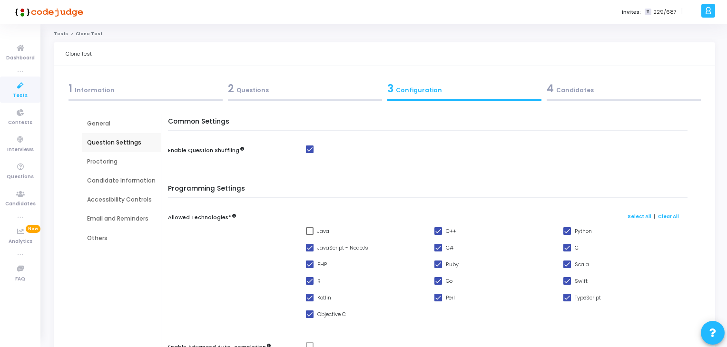
checkbox input "false"
click at [310, 264] on span at bounding box center [310, 265] width 8 height 8
click at [310, 268] on input "PHP" at bounding box center [309, 268] width 0 height 0
checkbox input "false"
click at [436, 232] on span at bounding box center [438, 231] width 8 height 8
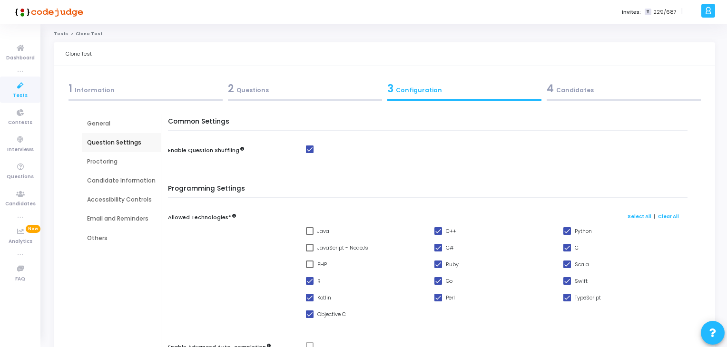
click at [438, 235] on input "C++" at bounding box center [438, 235] width 0 height 0
checkbox input "false"
click at [566, 250] on span at bounding box center [567, 248] width 8 height 8
click at [567, 252] on input "C" at bounding box center [567, 252] width 0 height 0
checkbox input "false"
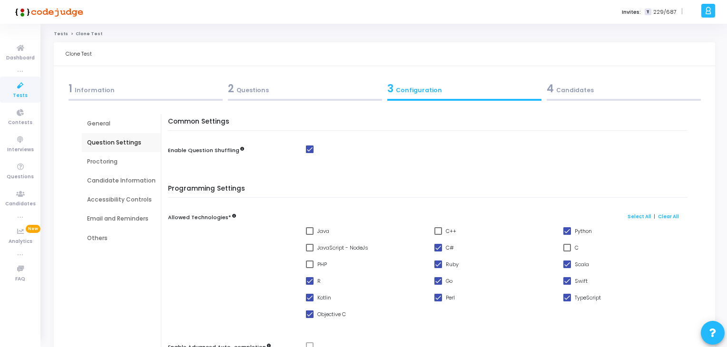
click at [569, 267] on span at bounding box center [567, 265] width 8 height 8
click at [567, 268] on input "Scala" at bounding box center [567, 268] width 0 height 0
checkbox input "false"
click at [567, 284] on span at bounding box center [567, 281] width 8 height 8
click at [567, 285] on input "Swift" at bounding box center [567, 285] width 0 height 0
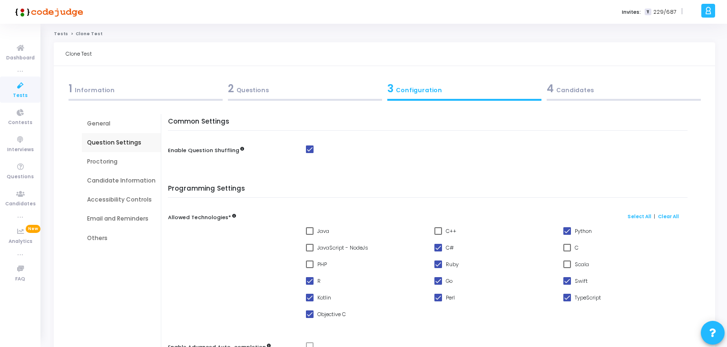
checkbox input "false"
drag, startPoint x: 566, startPoint y: 295, endPoint x: 561, endPoint y: 299, distance: 5.4
click at [564, 297] on span at bounding box center [567, 298] width 8 height 8
click at [567, 302] on input "TypeScript" at bounding box center [567, 302] width 0 height 0
checkbox input "false"
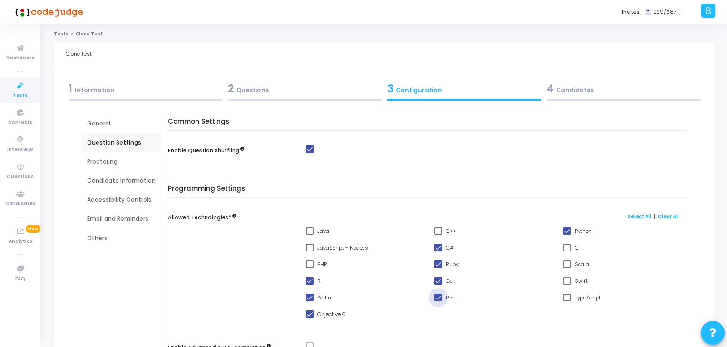
click at [436, 299] on span at bounding box center [438, 298] width 8 height 8
click at [438, 302] on input "Perl" at bounding box center [438, 302] width 0 height 0
checkbox input "false"
click at [436, 285] on label "Go" at bounding box center [443, 280] width 18 height 11
click at [438, 285] on input "Go" at bounding box center [438, 285] width 0 height 0
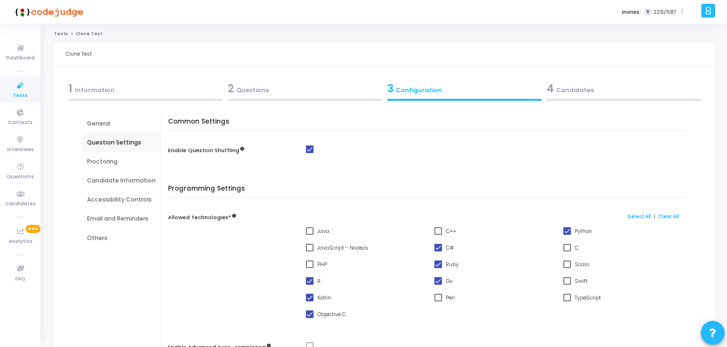
checkbox input "false"
click at [438, 263] on span at bounding box center [438, 265] width 8 height 8
click at [438, 268] on input "Ruby" at bounding box center [438, 268] width 0 height 0
checkbox input "false"
click at [306, 283] on span at bounding box center [310, 281] width 8 height 8
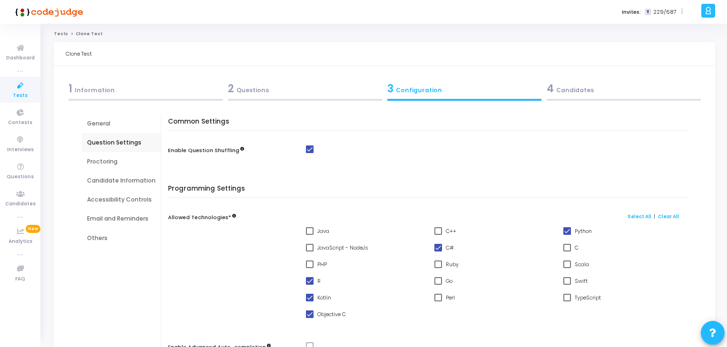
click at [309, 285] on input "R" at bounding box center [309, 285] width 0 height 0
checkbox input "false"
click at [306, 300] on span at bounding box center [310, 298] width 8 height 8
click at [309, 302] on input "Kotlin" at bounding box center [309, 302] width 0 height 0
checkbox input "false"
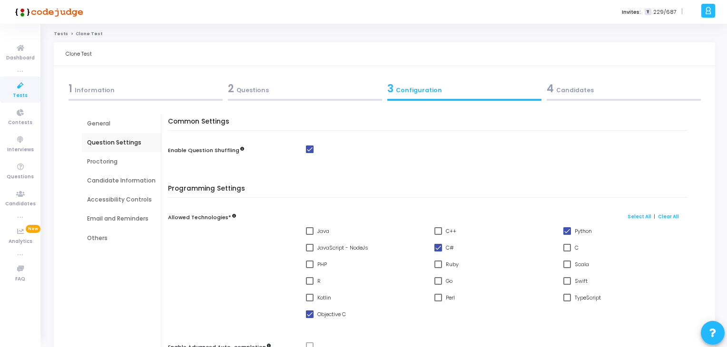
click at [310, 319] on label "Objective C" at bounding box center [326, 314] width 40 height 11
click at [310, 319] on input "Objective C" at bounding box center [309, 318] width 0 height 0
checkbox input "false"
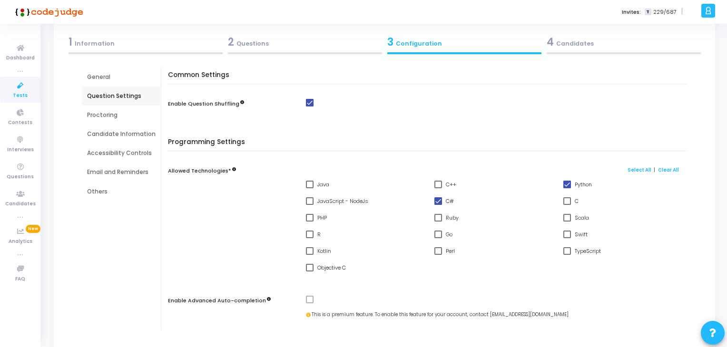
scroll to position [48, 0]
click at [438, 234] on span at bounding box center [438, 234] width 8 height 8
click at [438, 237] on input "Go" at bounding box center [438, 237] width 0 height 0
click at [436, 235] on span at bounding box center [438, 234] width 8 height 8
click at [438, 237] on input "Go" at bounding box center [438, 237] width 0 height 0
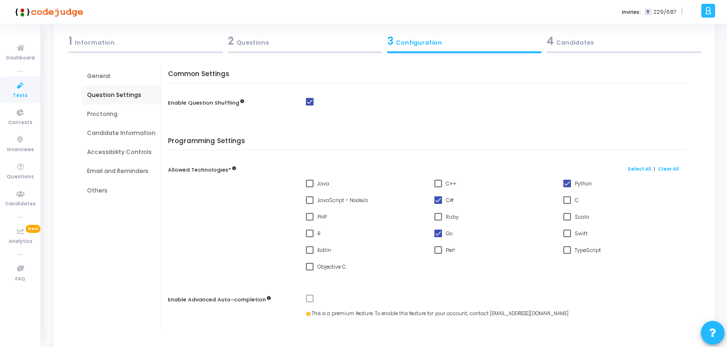
checkbox input "false"
click at [106, 115] on div "Proctoring" at bounding box center [121, 114] width 69 height 9
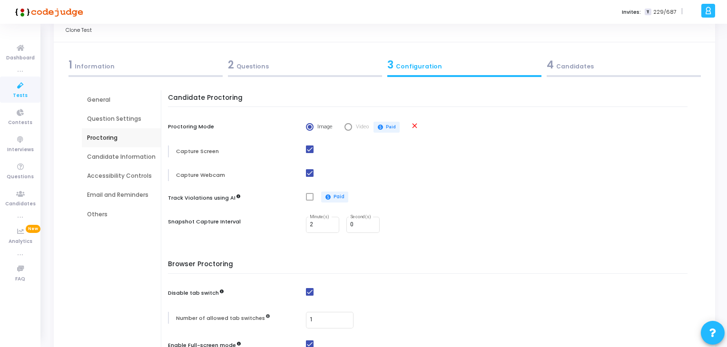
click at [110, 156] on div "Candidate Information" at bounding box center [121, 157] width 69 height 9
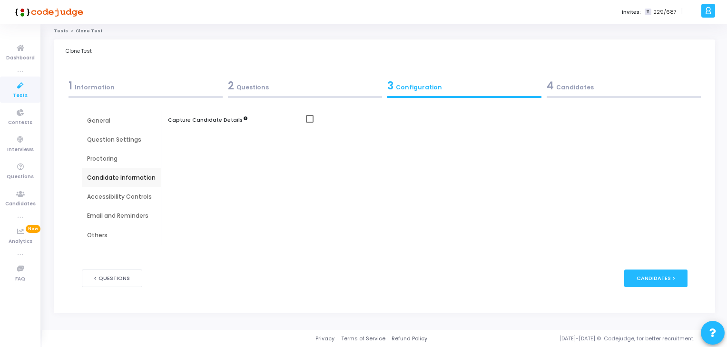
click at [121, 196] on div "Accessibility Controls" at bounding box center [121, 197] width 69 height 9
click at [125, 215] on div "Email and Reminders" at bounding box center [121, 216] width 69 height 9
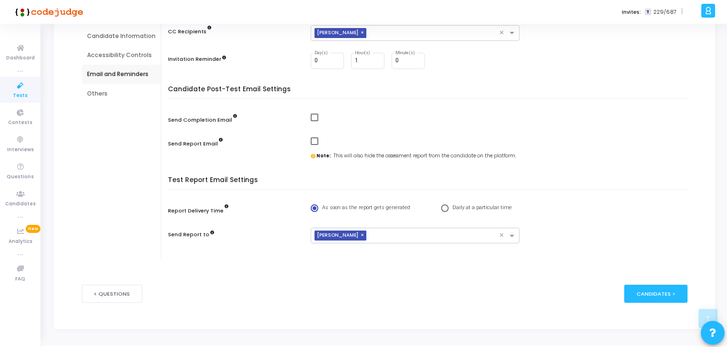
scroll to position [146, 0]
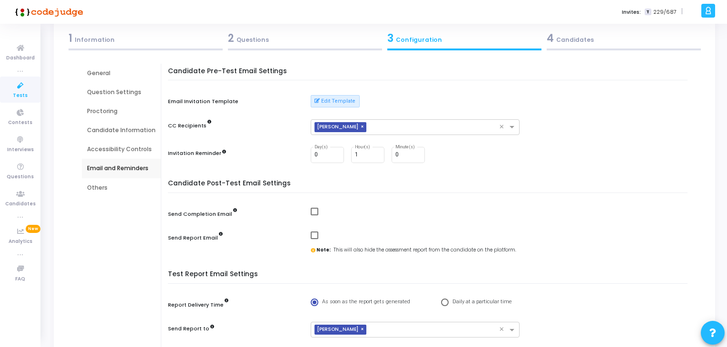
click at [112, 187] on div "Others" at bounding box center [121, 188] width 69 height 9
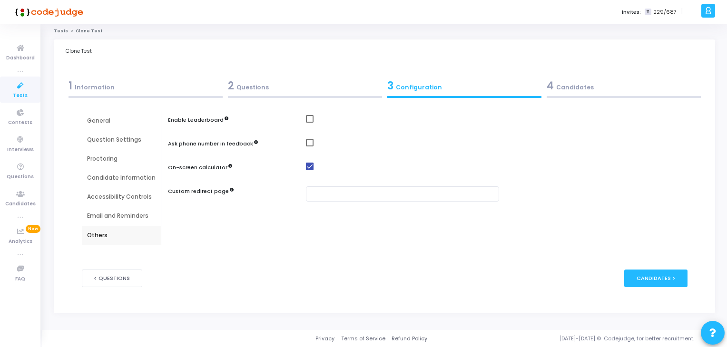
scroll to position [3, 0]
click at [569, 85] on div "4 Candidates" at bounding box center [624, 86] width 154 height 16
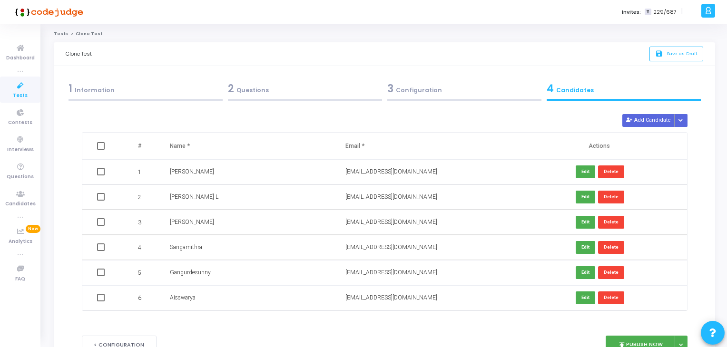
scroll to position [0, 0]
click at [637, 342] on button "publish Publish Now" at bounding box center [641, 345] width 70 height 19
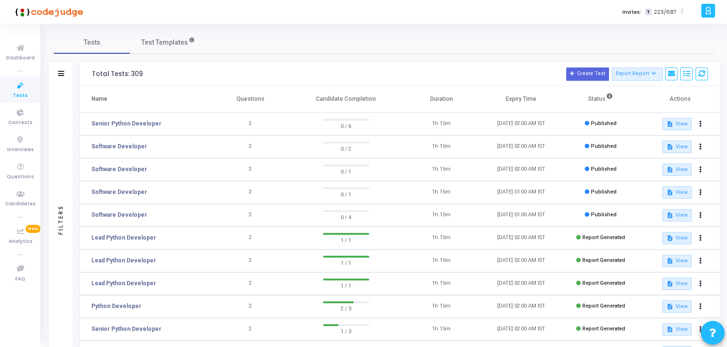
click at [159, 187] on td "Software Developer" at bounding box center [145, 192] width 131 height 23
click at [698, 167] on button at bounding box center [700, 169] width 13 height 13
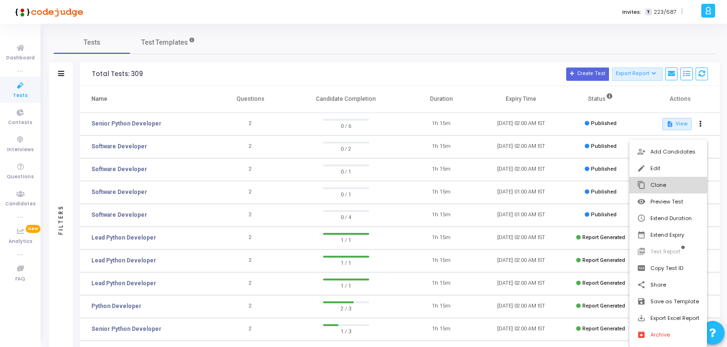
click at [681, 185] on button "content_copy Clone" at bounding box center [668, 185] width 78 height 17
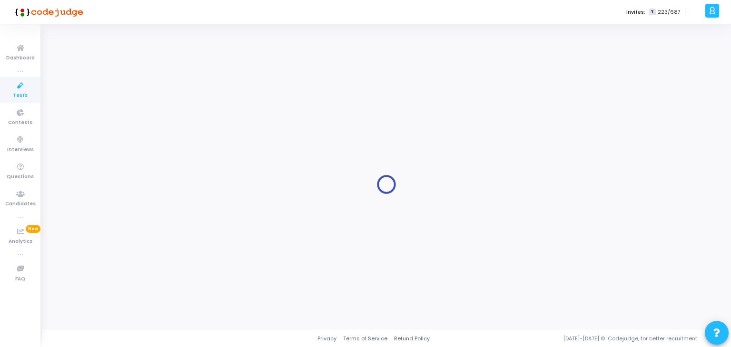
type input "Software Developer"
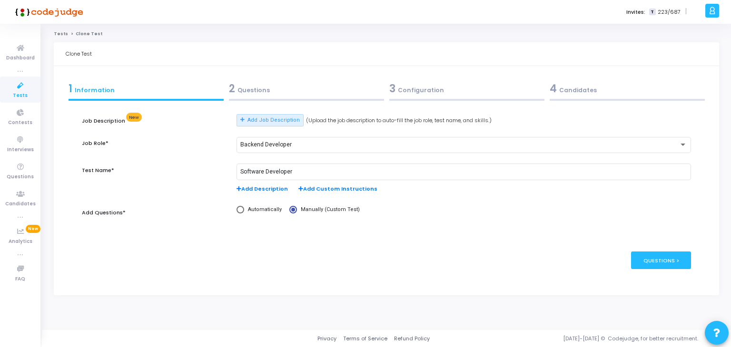
click at [260, 96] on div "2 Questions" at bounding box center [306, 89] width 155 height 16
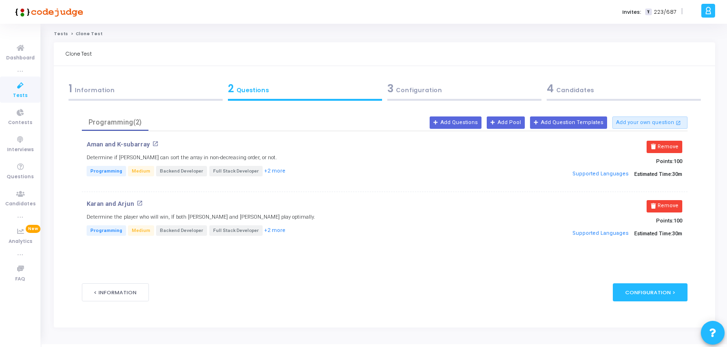
click at [134, 85] on div "1 Information" at bounding box center [146, 89] width 154 height 16
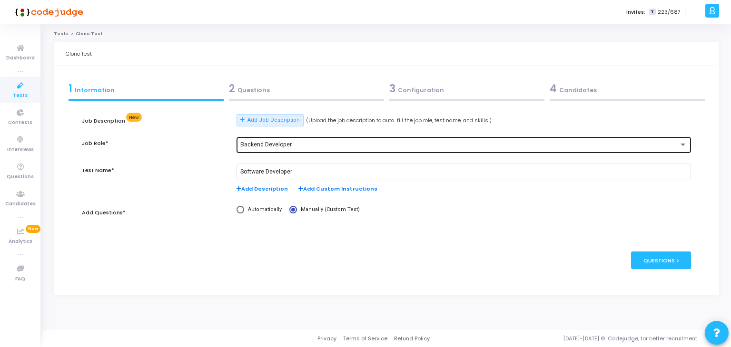
click at [264, 145] on span "Backend Developer" at bounding box center [265, 144] width 51 height 7
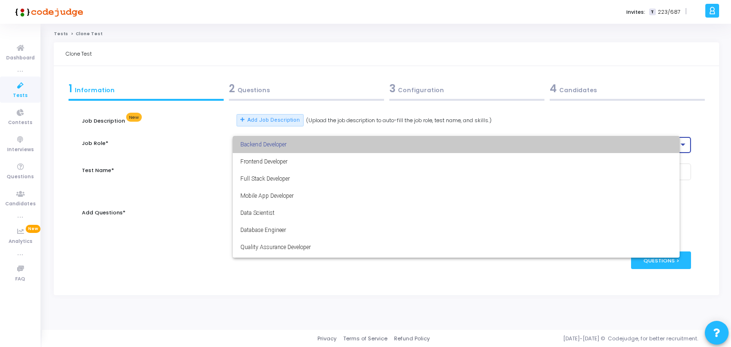
click at [264, 145] on span "Backend Developer" at bounding box center [265, 144] width 51 height 7
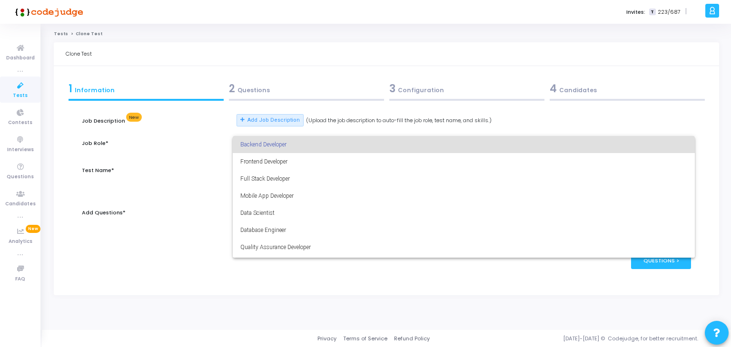
click at [207, 174] on div at bounding box center [365, 173] width 731 height 347
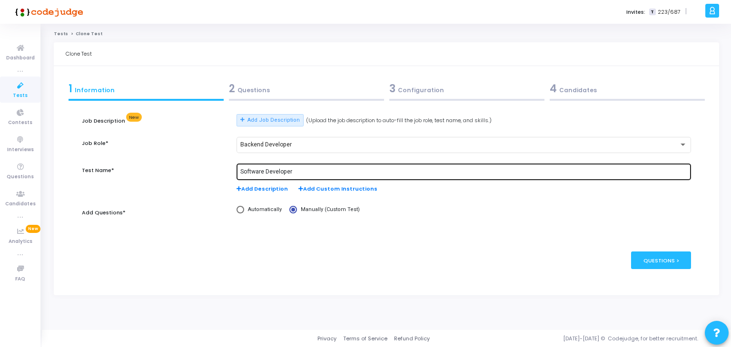
click at [269, 174] on input "Software Developer" at bounding box center [463, 172] width 447 height 7
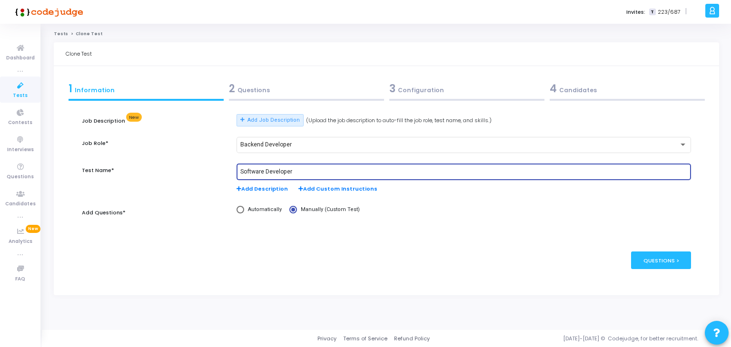
click at [269, 174] on input "Software Developer" at bounding box center [463, 172] width 447 height 7
type input "Senior Software Engineer"
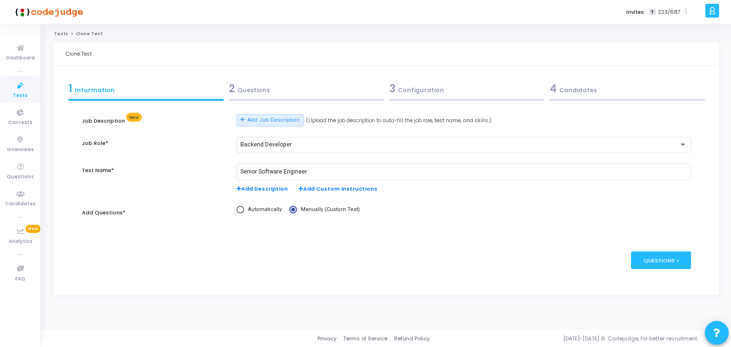
click at [428, 86] on div "3 Configuration" at bounding box center [466, 89] width 155 height 16
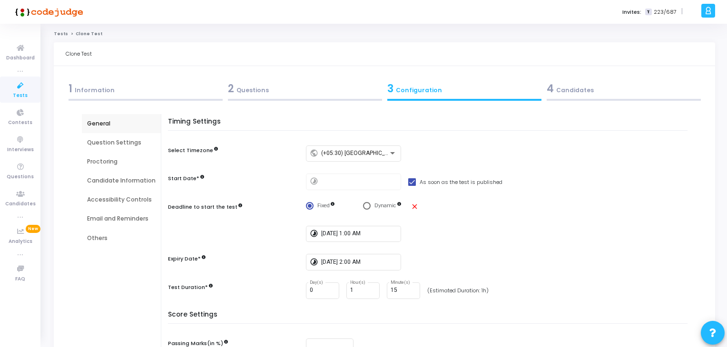
click at [565, 90] on div "4 Candidates" at bounding box center [624, 89] width 154 height 16
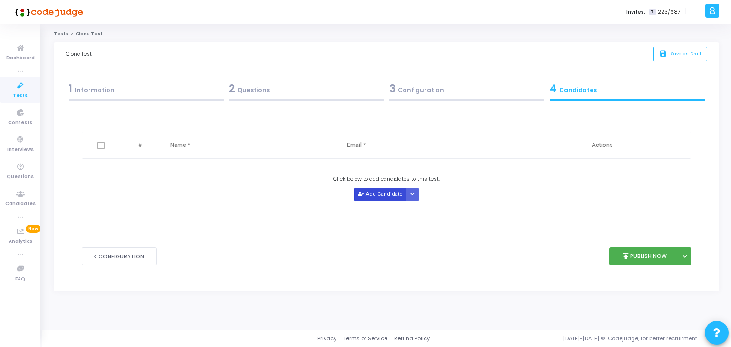
click at [387, 195] on button "Add Candidate" at bounding box center [380, 194] width 52 height 13
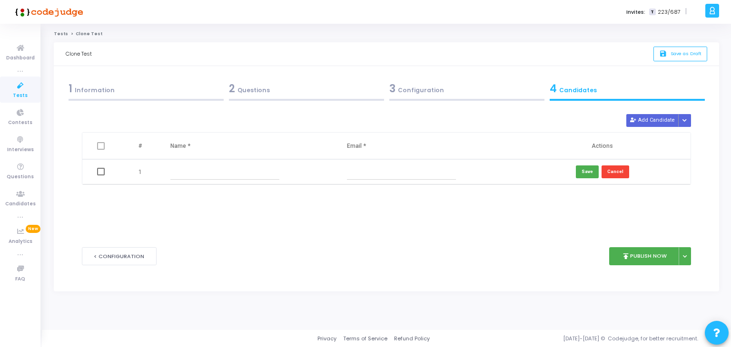
click at [269, 164] on input "text" at bounding box center [224, 172] width 109 height 16
paste input "dileepygmailcom"
type input "dileepygmailcom"
click at [389, 178] on input "text" at bounding box center [401, 172] width 109 height 16
paste input "[PERSON_NAME][EMAIL_ADDRESS][DOMAIN_NAME]"
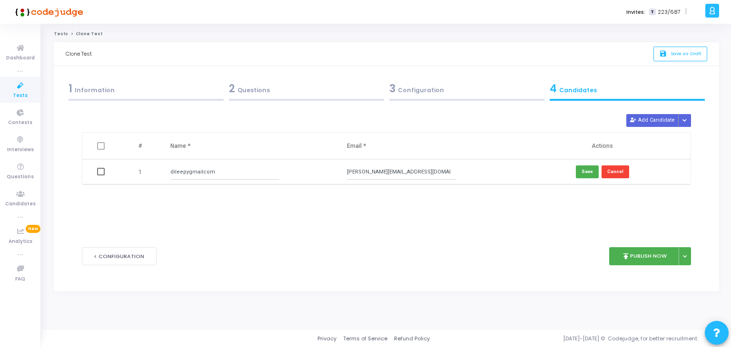
type input "[PERSON_NAME][EMAIL_ADDRESS][DOMAIN_NAME]"
click at [284, 168] on div "dileepygmailcom" at bounding box center [248, 172] width 156 height 16
click at [274, 170] on input "dileepygmailcom" at bounding box center [224, 172] width 109 height 16
click at [274, 171] on input "dileepygmailcom" at bounding box center [224, 172] width 109 height 16
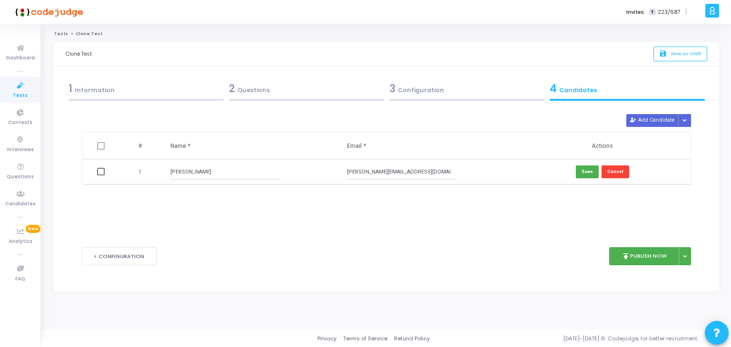
drag, startPoint x: 175, startPoint y: 170, endPoint x: 188, endPoint y: 202, distance: 34.7
click at [175, 171] on input "[PERSON_NAME]" at bounding box center [224, 172] width 109 height 16
type input "[PERSON_NAME]"
click at [585, 170] on button "Save" at bounding box center [587, 172] width 23 height 13
click at [639, 122] on button "Add Candidate" at bounding box center [652, 120] width 52 height 13
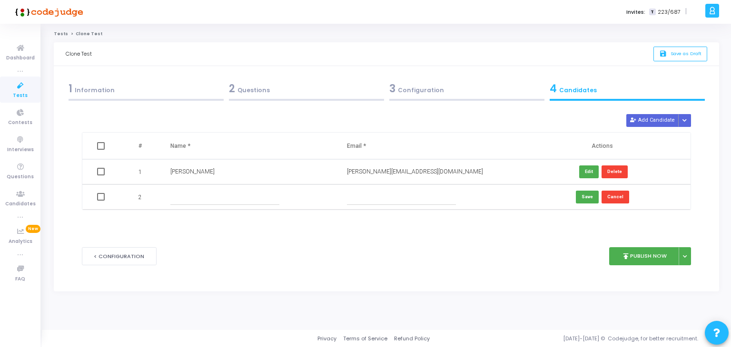
click at [187, 204] on input "text" at bounding box center [224, 197] width 109 height 16
paste input "[PERSON_NAME]"
type input "[PERSON_NAME]"
click at [405, 194] on input "text" at bounding box center [401, 197] width 109 height 16
paste input "[EMAIL_ADDRESS][DOMAIN_NAME]"
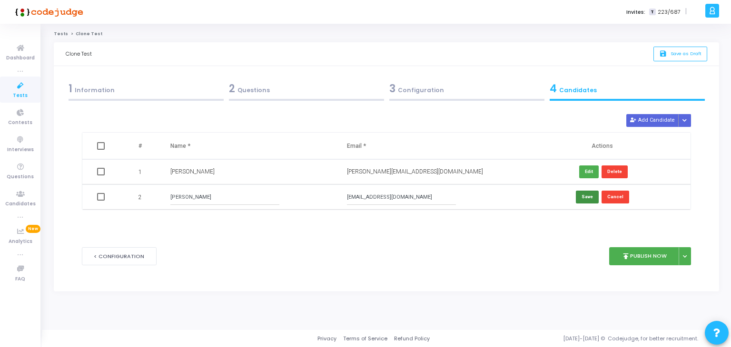
type input "[EMAIL_ADDRESS][DOMAIN_NAME]"
click at [579, 196] on button "Save" at bounding box center [587, 197] width 23 height 13
click at [158, 86] on div "1 Information" at bounding box center [146, 89] width 155 height 16
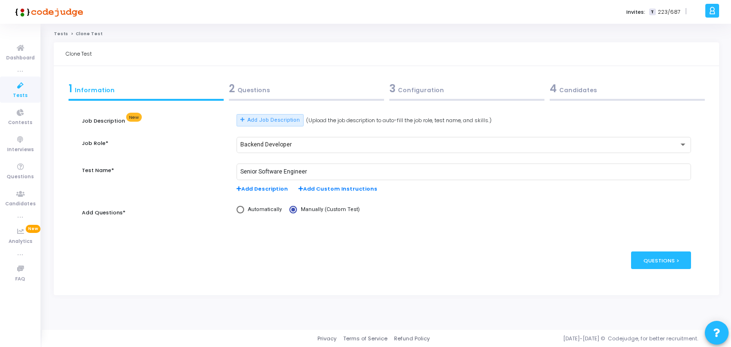
click at [291, 98] on div "2 Questions" at bounding box center [306, 91] width 160 height 26
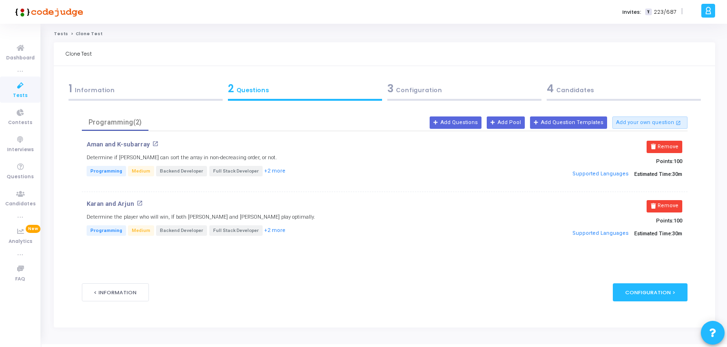
click at [430, 98] on div "3 Configuration" at bounding box center [463, 91] width 159 height 26
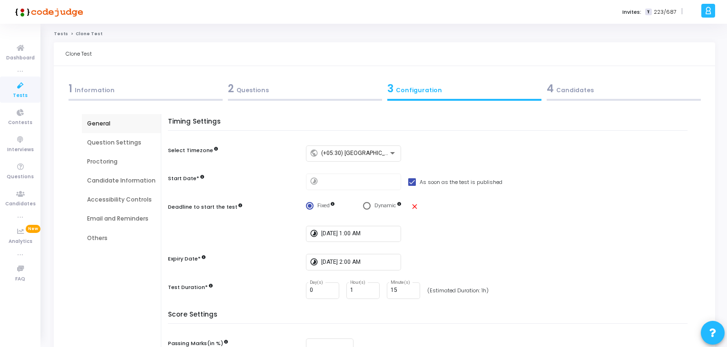
click at [576, 92] on div "4 Candidates" at bounding box center [624, 89] width 154 height 16
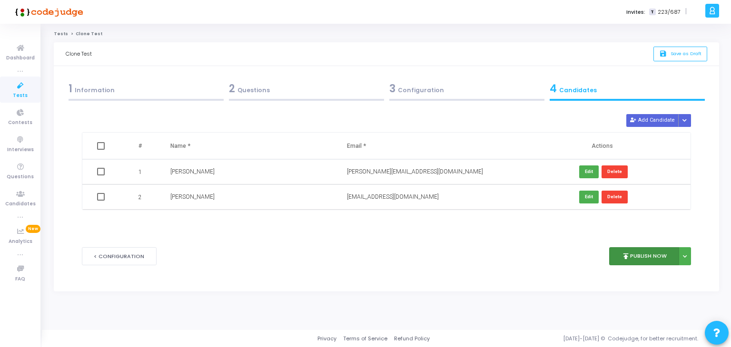
click at [654, 259] on button "publish Publish Now" at bounding box center [644, 256] width 70 height 19
